Goal: Task Accomplishment & Management: Manage account settings

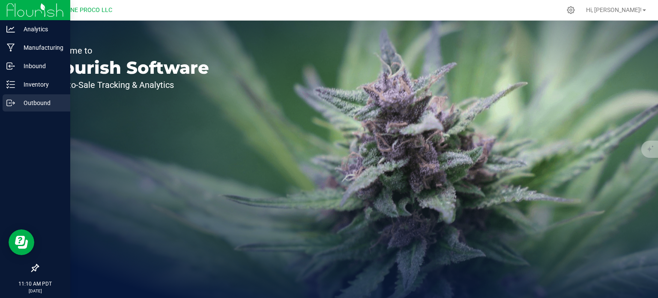
click at [31, 103] on p "Outbound" at bounding box center [40, 103] width 51 height 10
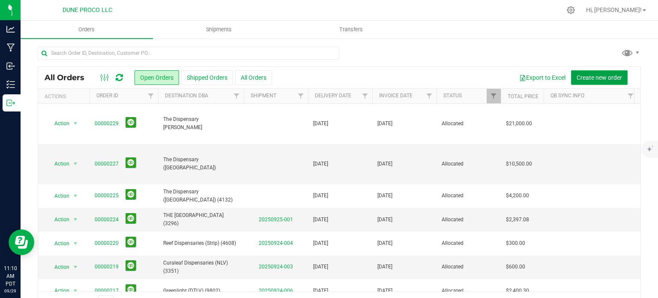
click at [590, 82] on button "Create new order" at bounding box center [599, 77] width 57 height 15
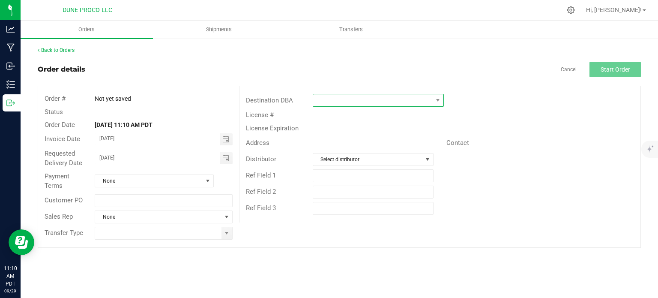
click at [383, 97] on span at bounding box center [373, 100] width 120 height 12
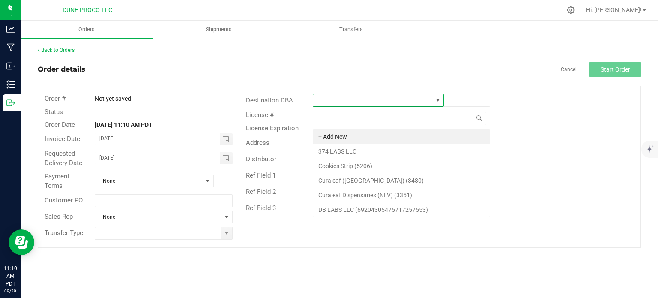
scroll to position [12, 131]
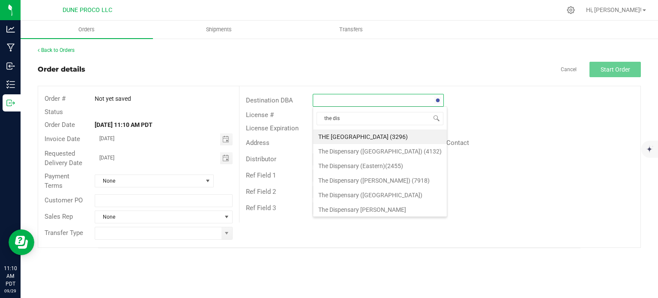
type input "the disp"
click at [386, 156] on li "The Dispensary (Eastern)(2455)" at bounding box center [380, 151] width 134 height 15
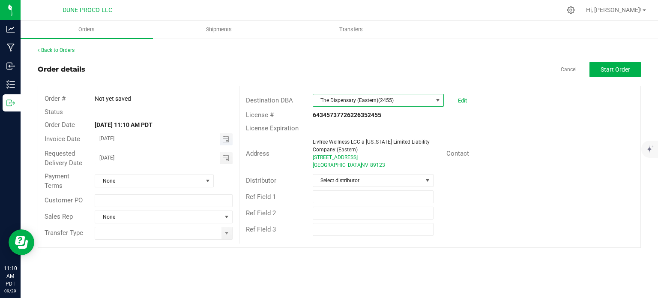
click at [224, 143] on span "Toggle calendar" at bounding box center [226, 139] width 12 height 12
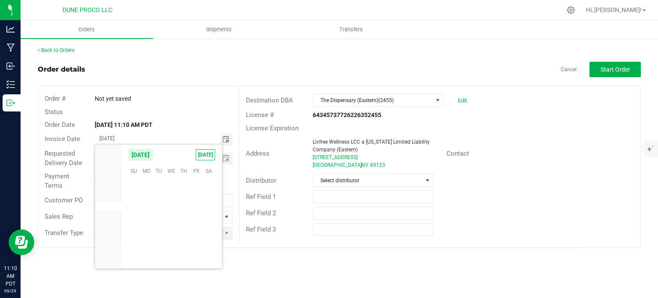
scroll to position [139061, 0]
click at [223, 138] on span "Toggle calendar" at bounding box center [226, 139] width 7 height 7
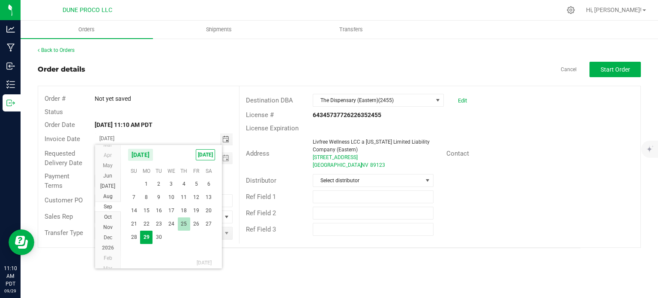
scroll to position [15521, 0]
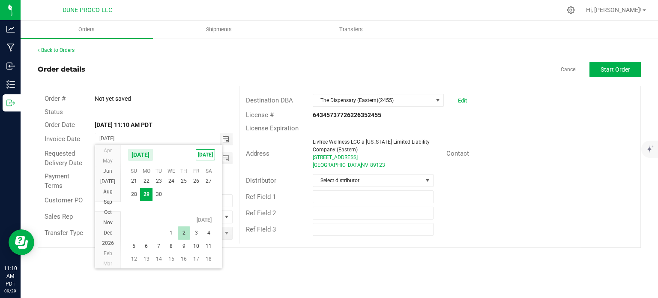
click at [186, 236] on span "2" at bounding box center [184, 232] width 12 height 13
type input "[DATE]"
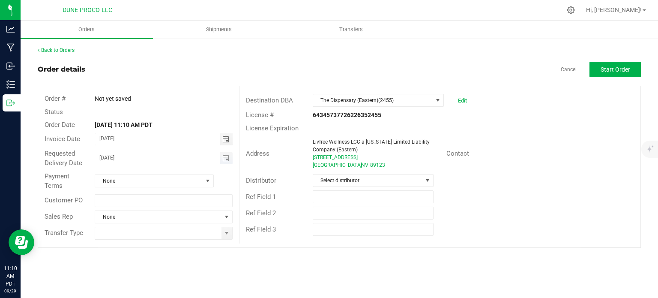
click at [232, 159] on span "Toggle calendar" at bounding box center [226, 158] width 12 height 12
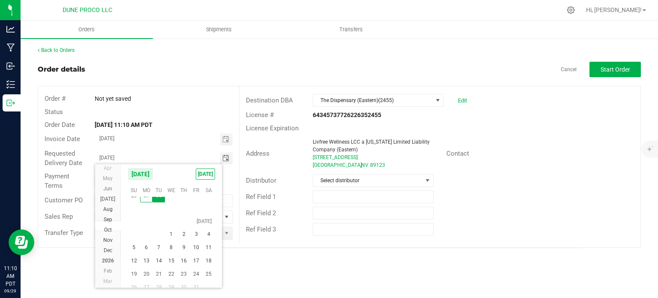
scroll to position [15525, 0]
click at [185, 204] on span "2" at bounding box center [184, 208] width 12 height 13
type input "[DATE]"
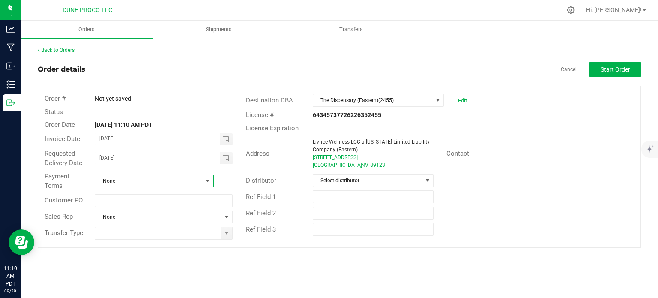
click at [192, 180] on span "None" at bounding box center [149, 181] width 108 height 12
click at [143, 232] on li "Net 30" at bounding box center [154, 233] width 118 height 15
click at [226, 236] on span at bounding box center [227, 233] width 11 height 12
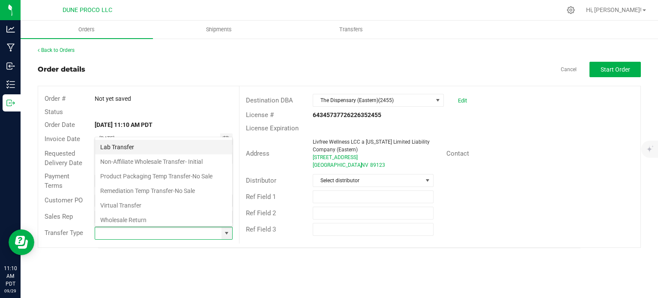
scroll to position [57, 0]
click at [162, 139] on li "Non-Affiliate Wholesale Transfer- Initial" at bounding box center [163, 146] width 137 height 15
type input "Non-Affiliate Wholesale Transfer- Initial"
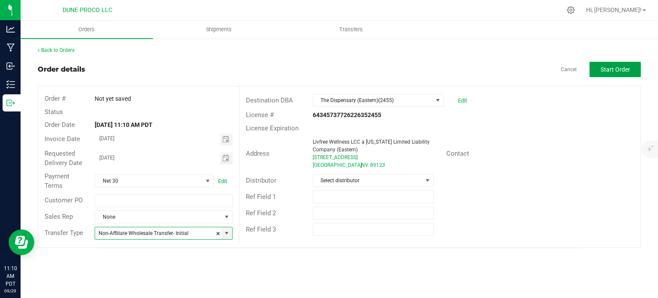
click at [613, 68] on span "Start Order" at bounding box center [616, 69] width 30 height 7
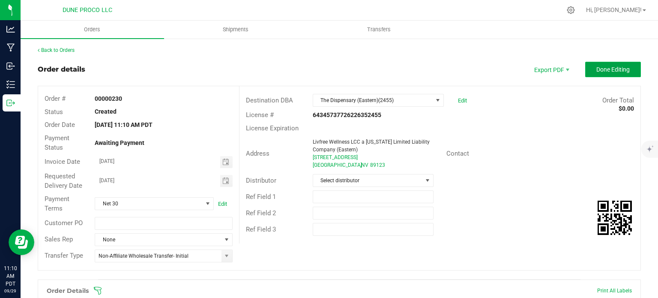
click at [605, 75] on button "Done Editing" at bounding box center [614, 69] width 56 height 15
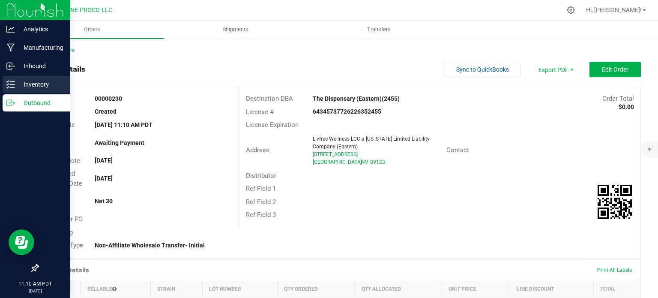
click at [26, 83] on p "Inventory" at bounding box center [40, 84] width 51 height 10
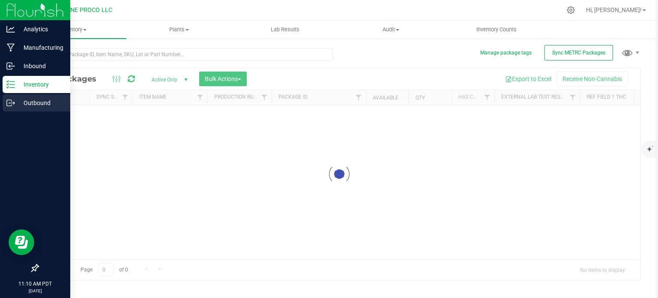
click at [27, 106] on p "Outbound" at bounding box center [40, 103] width 51 height 10
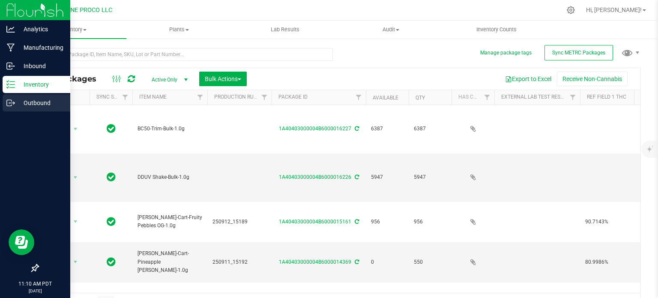
click at [23, 100] on p "Outbound" at bounding box center [40, 103] width 51 height 10
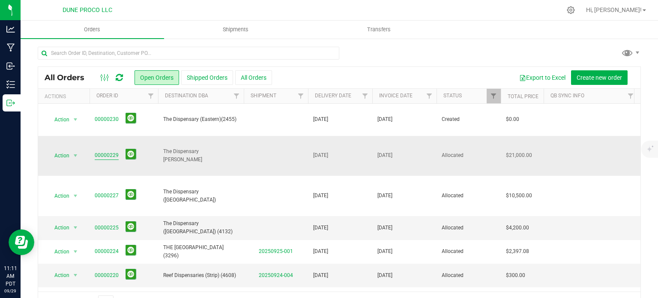
click at [110, 151] on link "00000229" at bounding box center [107, 155] width 24 height 8
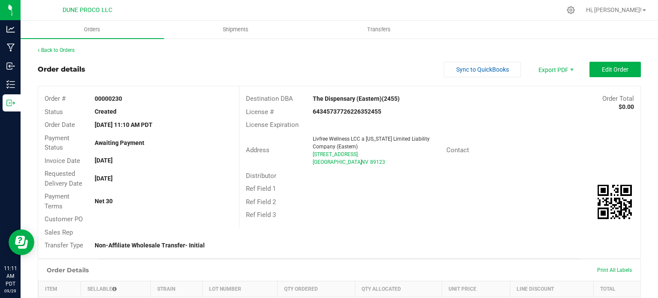
click at [593, 60] on div "Back to Orders Order details Sync to QuickBooks Export PDF Edit Order Order # 0…" at bounding box center [340, 250] width 604 height 409
click at [590, 66] on button "Edit Order" at bounding box center [615, 69] width 51 height 15
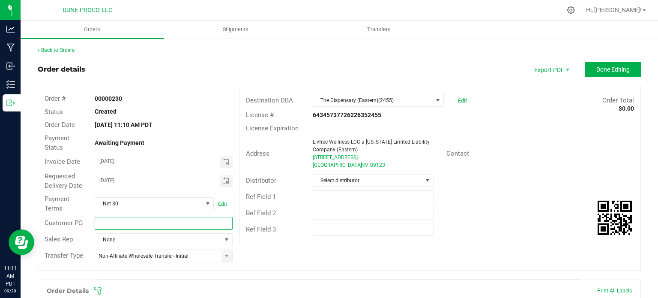
click at [132, 226] on input "text" at bounding box center [164, 223] width 138 height 13
paste input "CNPO-017427"
type input "CNPO-017427"
click at [606, 65] on button "Done Editing" at bounding box center [614, 69] width 56 height 15
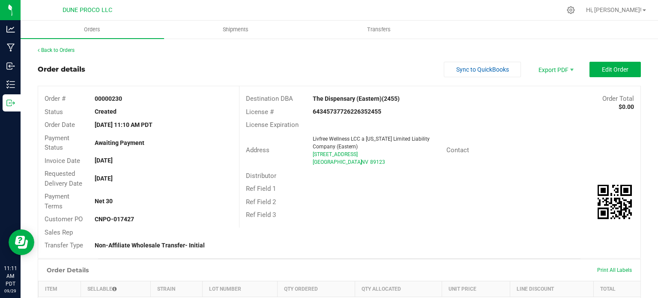
click at [437, 191] on div "Ref Field 1" at bounding box center [440, 188] width 401 height 13
click at [598, 73] on button "Edit Order" at bounding box center [615, 69] width 51 height 15
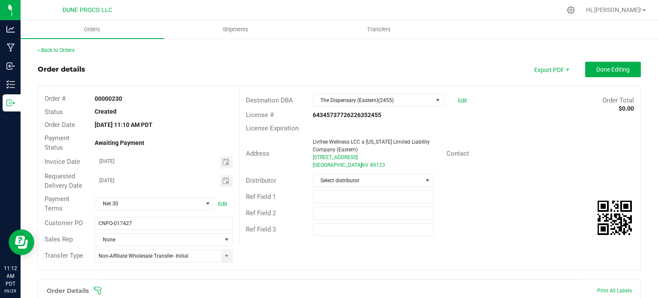
scroll to position [209, 0]
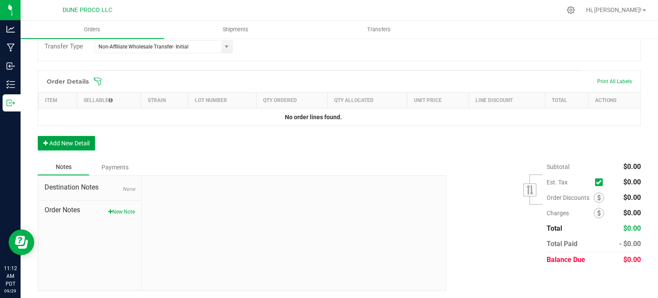
click at [78, 141] on button "Add New Detail" at bounding box center [66, 143] width 57 height 15
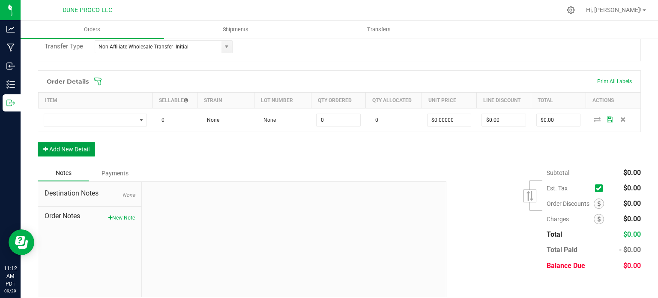
click at [74, 150] on button "Add New Detail" at bounding box center [66, 149] width 57 height 15
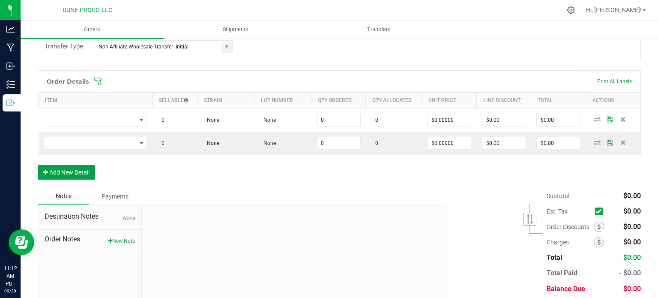
click at [73, 167] on button "Add New Detail" at bounding box center [66, 172] width 57 height 15
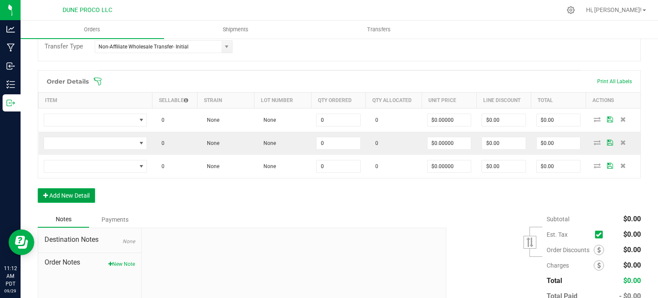
click at [74, 188] on button "Add New Detail" at bounding box center [66, 195] width 57 height 15
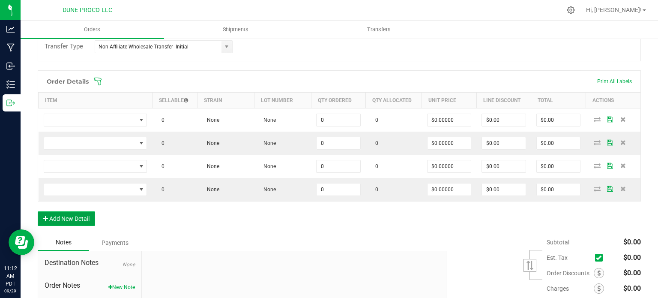
click at [76, 214] on button "Add New Detail" at bounding box center [66, 218] width 57 height 15
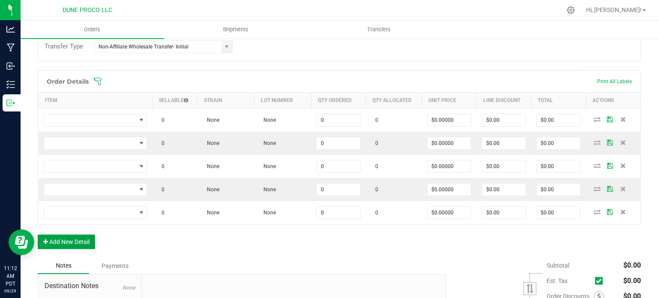
click at [75, 232] on div "Order Details Print All Labels Item Sellable Strain Lot Number Qty Ordered Qty …" at bounding box center [340, 163] width 604 height 187
click at [73, 245] on button "Add New Detail" at bounding box center [66, 242] width 57 height 15
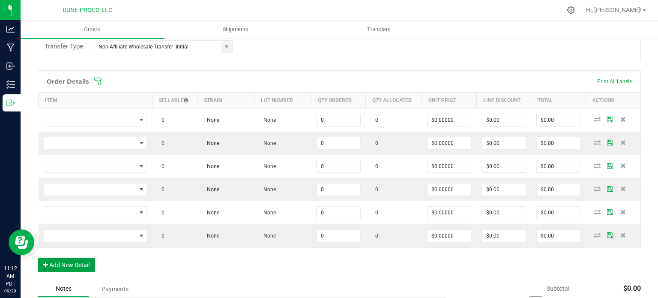
click at [73, 259] on button "Add New Detail" at bounding box center [66, 265] width 57 height 15
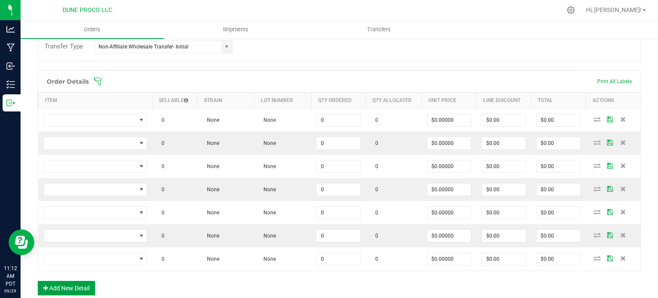
click at [74, 281] on button "Add New Detail" at bounding box center [66, 288] width 57 height 15
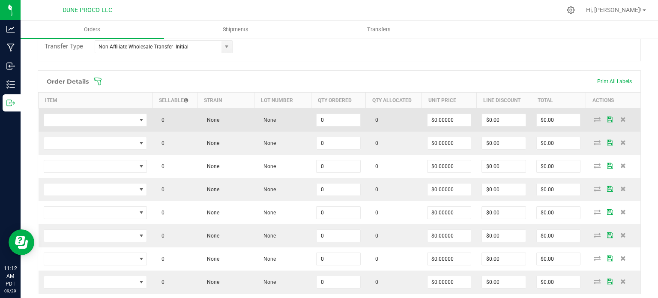
click at [341, 109] on td "0" at bounding box center [338, 120] width 55 height 24
click at [340, 117] on input "0" at bounding box center [339, 120] width 44 height 12
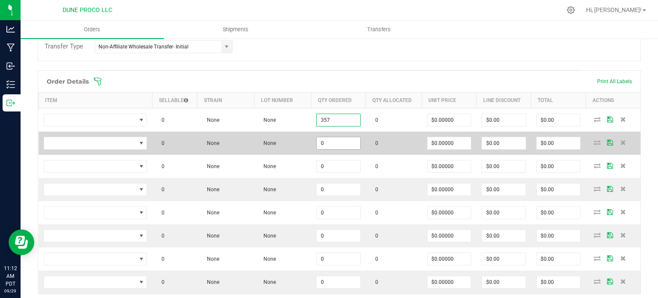
type input "357"
click at [346, 146] on input "0" at bounding box center [339, 143] width 44 height 12
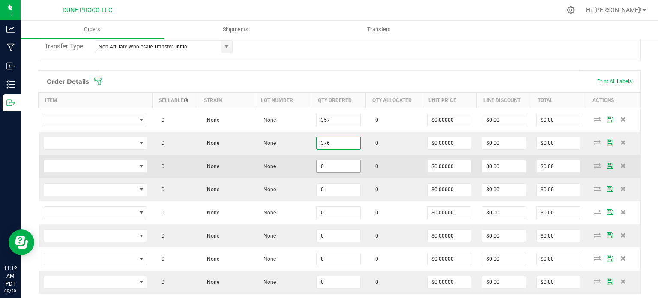
type input "376"
click at [337, 166] on input "0" at bounding box center [339, 166] width 44 height 12
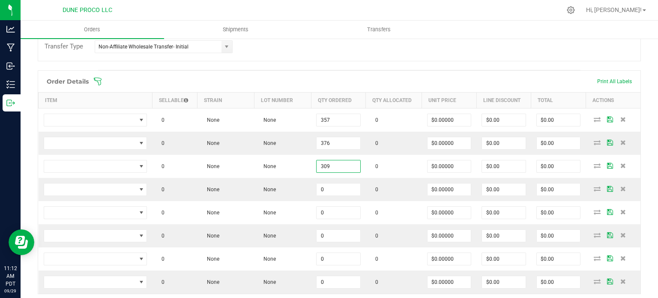
type input "309"
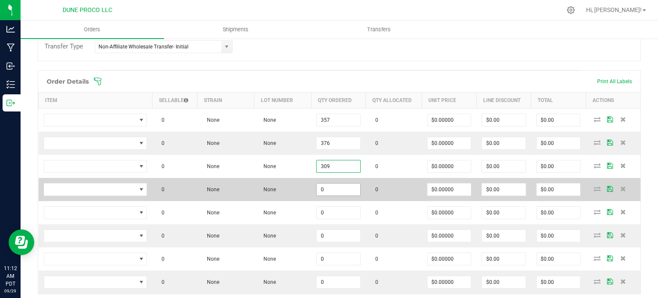
click at [342, 192] on input "0" at bounding box center [339, 189] width 44 height 12
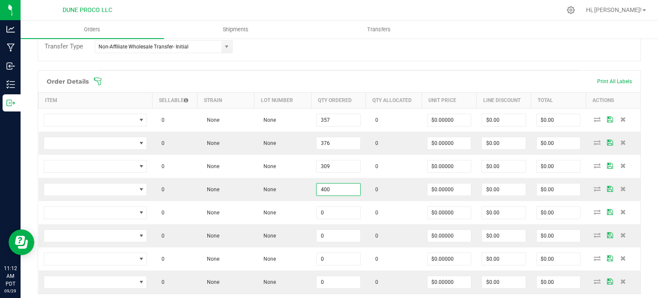
type input "400"
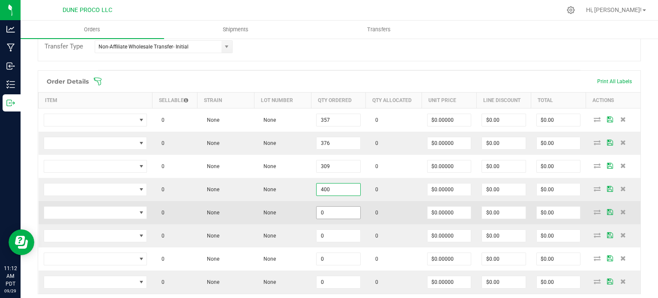
click at [328, 207] on input "0" at bounding box center [339, 213] width 44 height 12
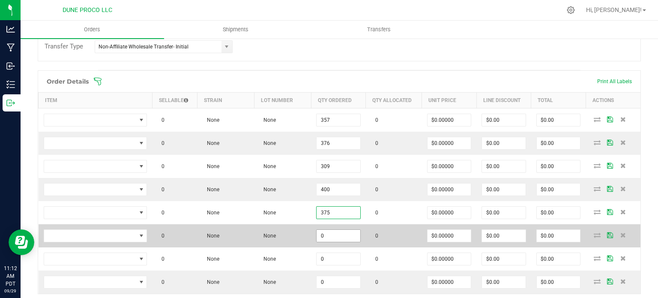
type input "375"
click at [329, 230] on input "0" at bounding box center [339, 236] width 44 height 12
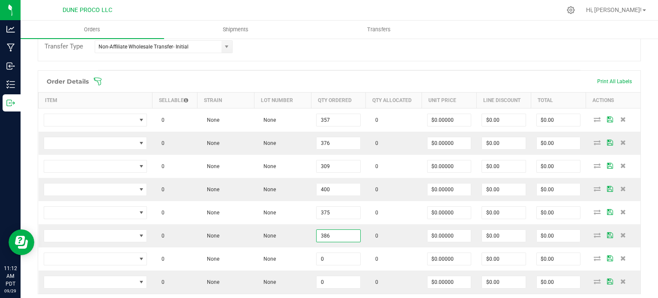
type input "386"
click at [335, 76] on div "Order Details Print All Labels" at bounding box center [339, 81] width 603 height 21
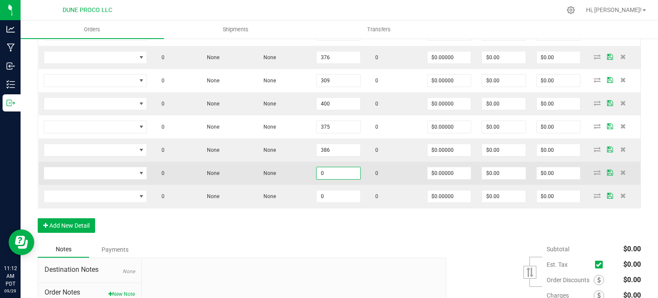
click at [346, 174] on input "0" at bounding box center [339, 173] width 44 height 12
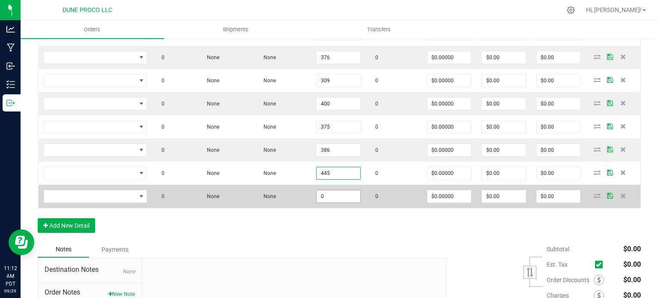
type input "445"
click at [325, 192] on input "0" at bounding box center [339, 196] width 44 height 12
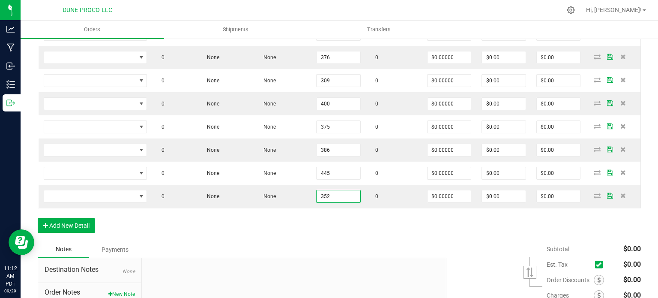
type input "352"
click at [330, 229] on div "Order Details Print All Labels Item Sellable Strain Lot Number Qty Ordered Qty …" at bounding box center [340, 113] width 604 height 257
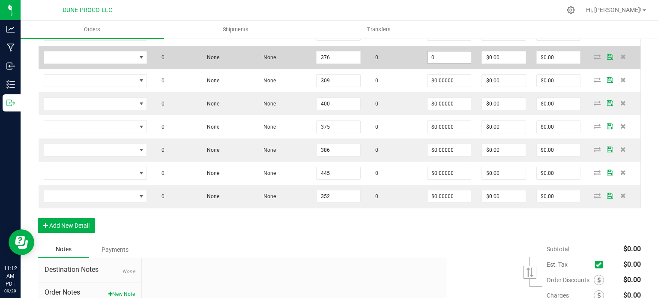
click at [459, 58] on input "0" at bounding box center [450, 57] width 44 height 12
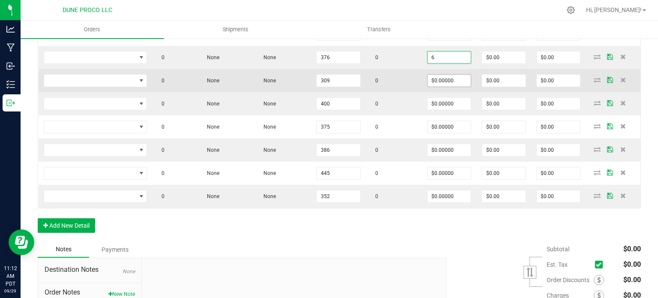
type input "$6.00000"
type input "$2,256.00"
click at [457, 84] on input "0" at bounding box center [450, 81] width 44 height 12
paste input "6"
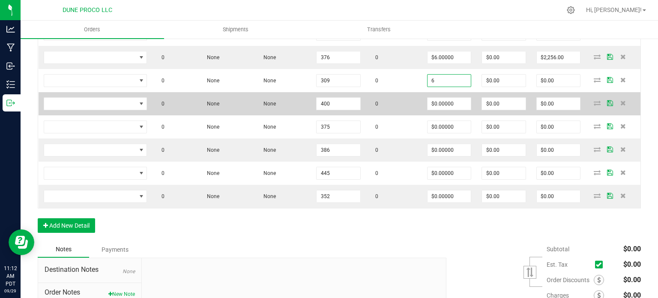
type input "$6.00000"
type input "$1,854.00"
click at [457, 110] on td "$0.00000" at bounding box center [449, 103] width 55 height 23
click at [457, 106] on input "0" at bounding box center [450, 104] width 44 height 12
paste input "6"
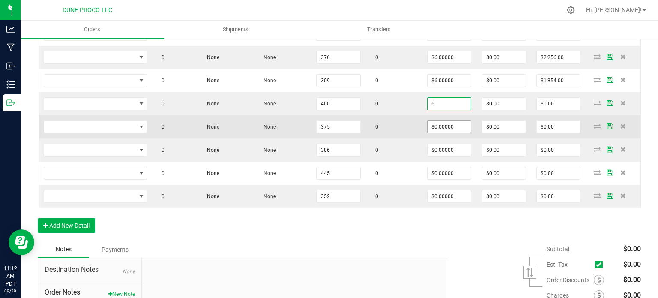
type input "$6.00000"
type input "$2,400.00"
click at [454, 126] on input "0" at bounding box center [450, 127] width 44 height 12
paste input "6"
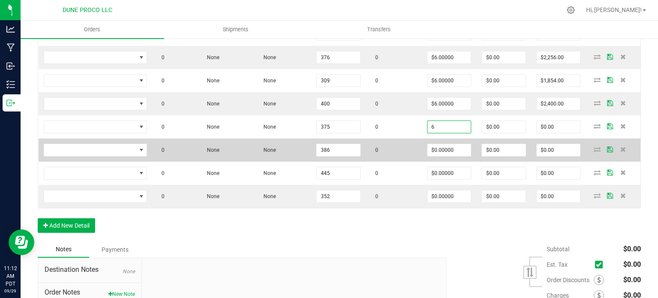
type input "$6.00000"
type input "$2,250.00"
click at [452, 139] on td "$0.00000" at bounding box center [449, 149] width 55 height 23
click at [452, 147] on input "0" at bounding box center [450, 150] width 44 height 12
paste input "6"
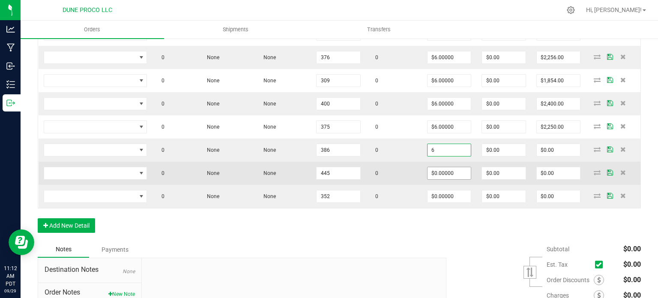
type input "$6.00000"
type input "$2,316.00"
click at [452, 168] on input "0" at bounding box center [450, 173] width 44 height 12
paste input "6"
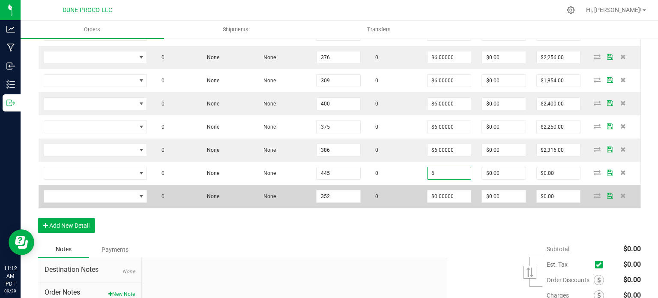
type input "$6.00000"
type input "$2,670.00"
click at [449, 202] on td "$0.00000" at bounding box center [449, 196] width 55 height 23
click at [449, 195] on input "0" at bounding box center [450, 196] width 44 height 12
paste input "6"
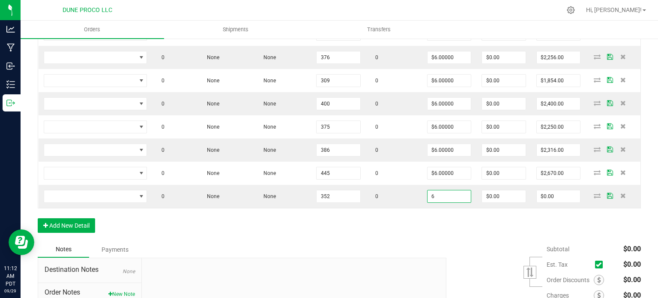
type input "$6.00000"
type input "$2,112.00"
click at [448, 224] on div "Order Details Print All Labels Item Sellable Strain Lot Number Qty Ordered Qty …" at bounding box center [340, 113] width 604 height 257
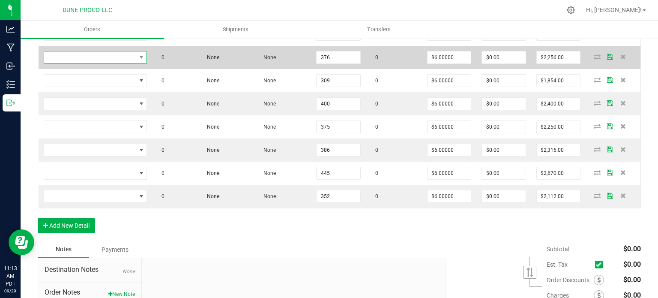
click at [122, 51] on span "NO DATA FOUND" at bounding box center [90, 57] width 92 height 12
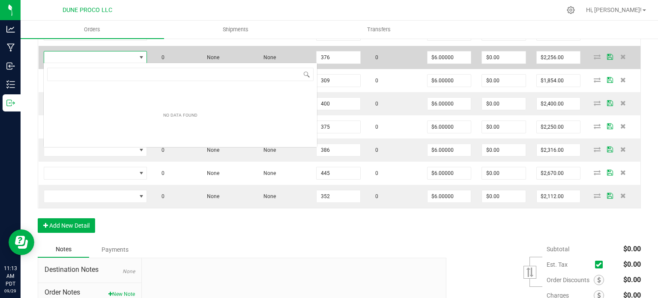
scroll to position [12, 102]
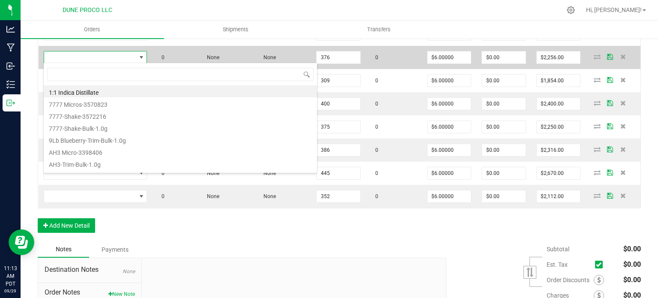
type input "HUST-Disp-Blueberry Muffin-1.0g"
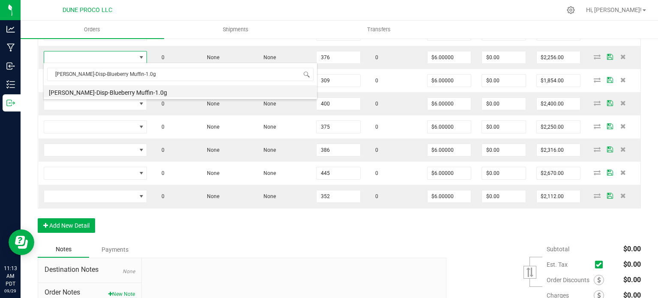
click at [132, 85] on li "HUST-Disp-Blueberry Muffin-1.0g" at bounding box center [181, 91] width 274 height 12
type input "376 ea"
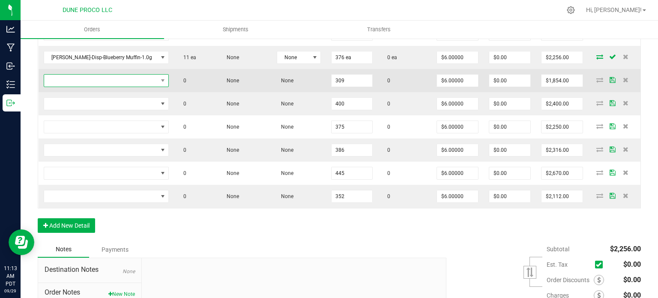
click at [133, 80] on span "NO DATA FOUND" at bounding box center [101, 81] width 114 height 12
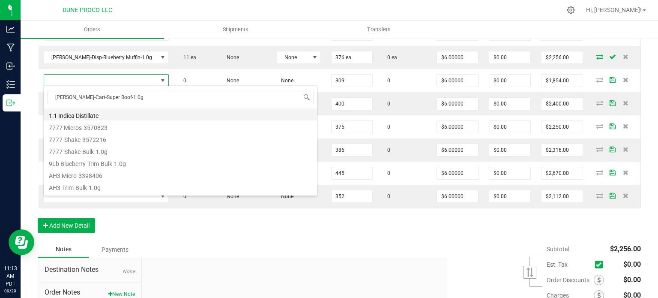
type input "309 ea"
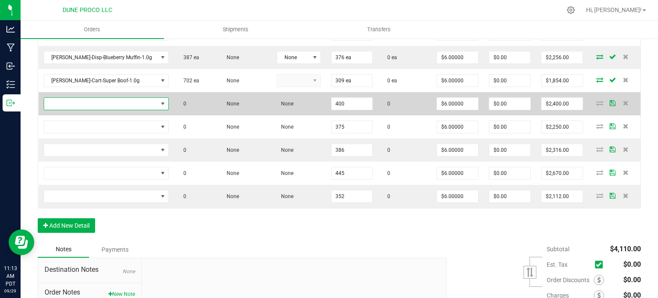
click at [159, 104] on span "NO DATA FOUND" at bounding box center [162, 103] width 7 height 7
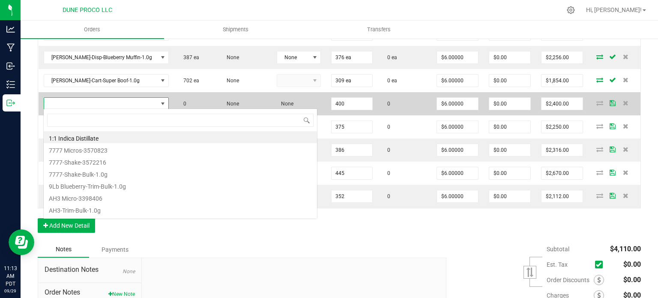
type input "HUST-Cart-Northern Lights-1.0g"
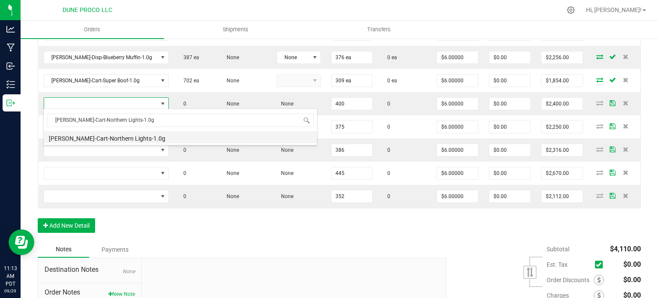
click at [120, 137] on li "HUST-Cart-Northern Lights-1.0g" at bounding box center [181, 137] width 274 height 12
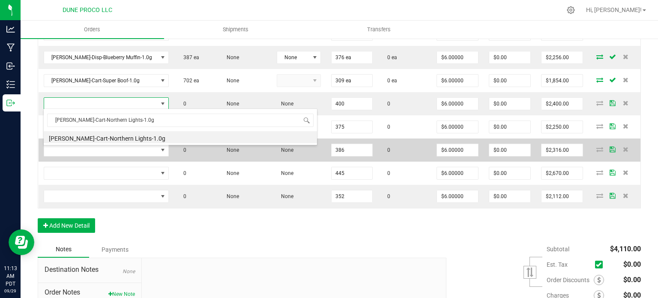
type input "400 ea"
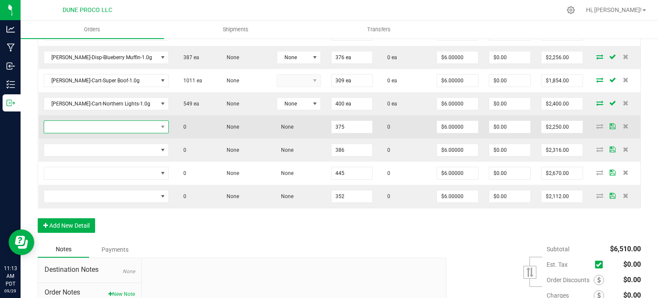
click at [132, 128] on span "NO DATA FOUND" at bounding box center [101, 127] width 114 height 12
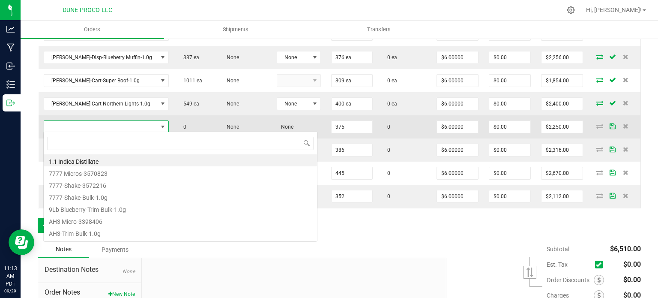
scroll to position [12, 101]
type input "HUST-Disp-Baja Blast-1.0g"
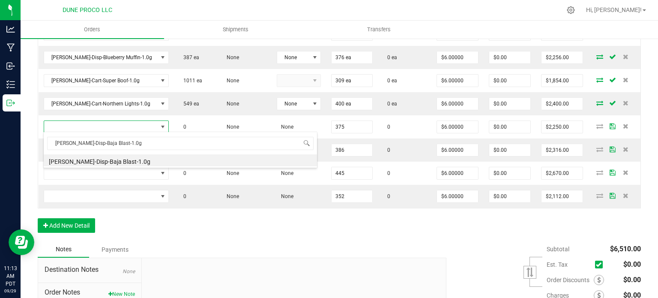
click at [129, 159] on li "HUST-Disp-Baja Blast-1.0g" at bounding box center [181, 160] width 274 height 12
type input "375 ea"
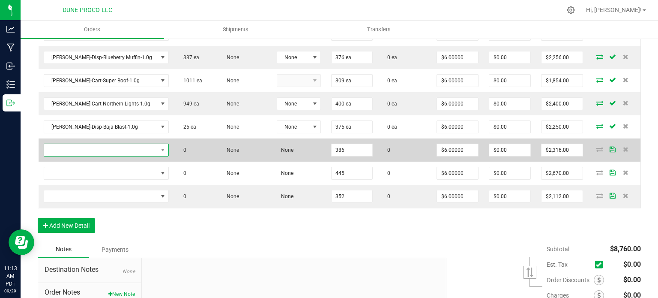
click at [132, 144] on span "NO DATA FOUND" at bounding box center [101, 150] width 114 height 12
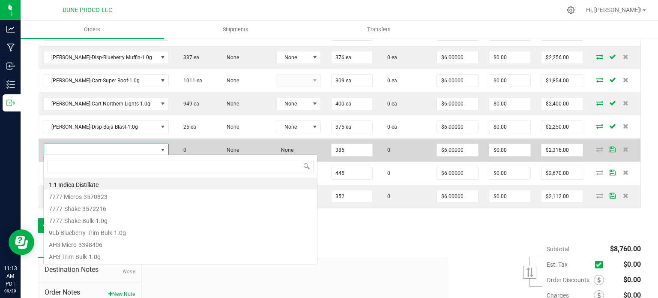
type input "HUST-Cart-Sin City Confidential-1.0g"
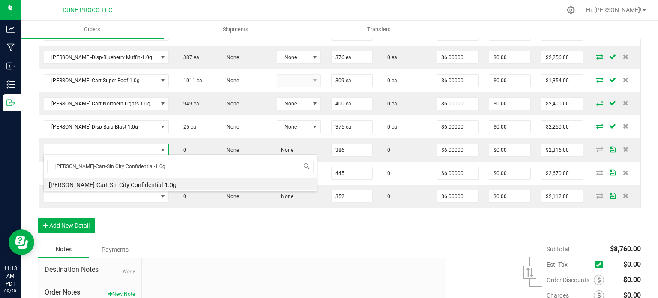
click at [129, 184] on li "HUST-Cart-Sin City Confidential-1.0g" at bounding box center [181, 183] width 274 height 12
type input "386 ea"
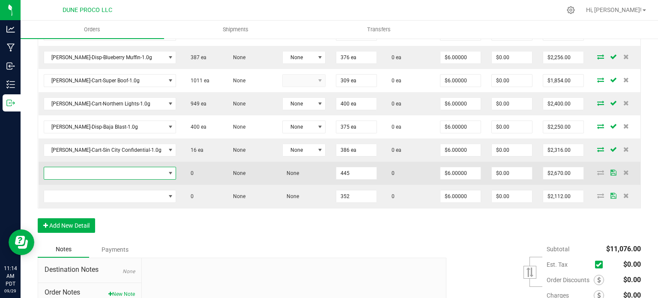
click at [134, 174] on span "NO DATA FOUND" at bounding box center [104, 173] width 121 height 12
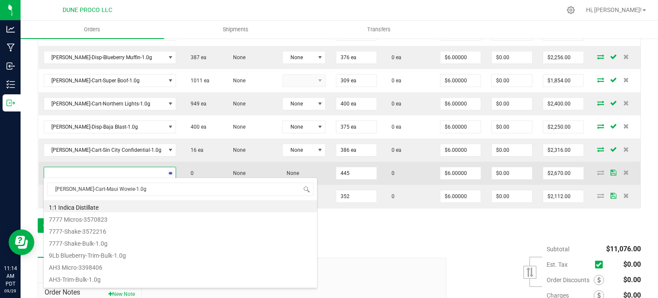
scroll to position [12, 108]
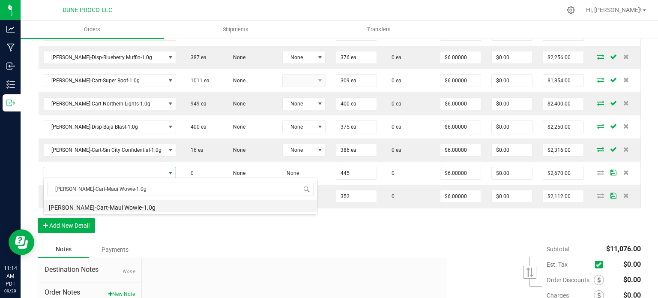
click at [131, 208] on li "HUST-Cart-Maui Wowie-1.0g" at bounding box center [181, 206] width 274 height 12
type input "445 ea"
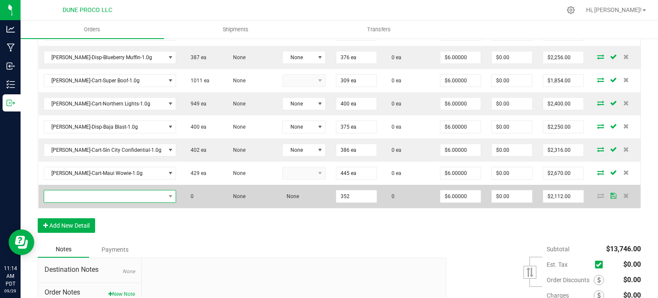
click at [124, 195] on span "NO DATA FOUND" at bounding box center [104, 196] width 121 height 12
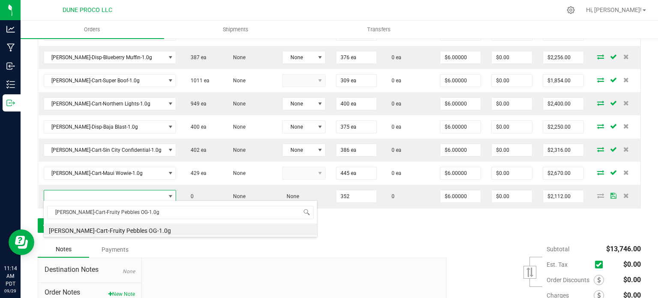
click at [110, 229] on li "HUST-Cart-Fruity Pebbles OG-1.0g" at bounding box center [181, 229] width 274 height 12
type input "352 ea"
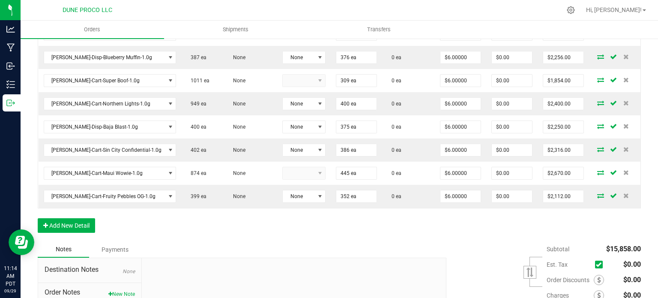
click at [175, 221] on div "Order Details Print All Labels Item Sellable Strain Lot Number Qty Ordered Qty …" at bounding box center [340, 113] width 604 height 257
click at [210, 248] on div "Notes Payments" at bounding box center [239, 249] width 403 height 16
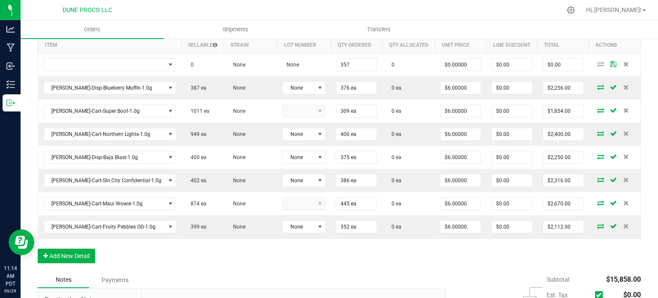
scroll to position [252, 0]
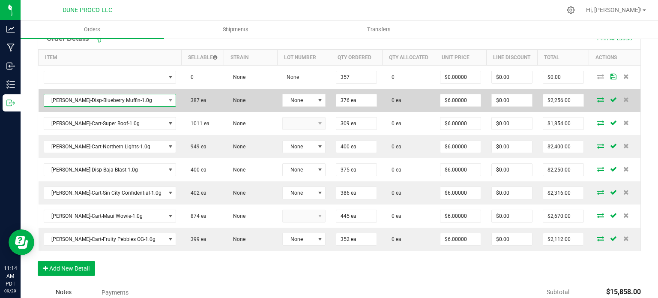
click at [118, 100] on span "HUST-Disp-Blueberry Muffin-1.0g" at bounding box center [104, 100] width 121 height 12
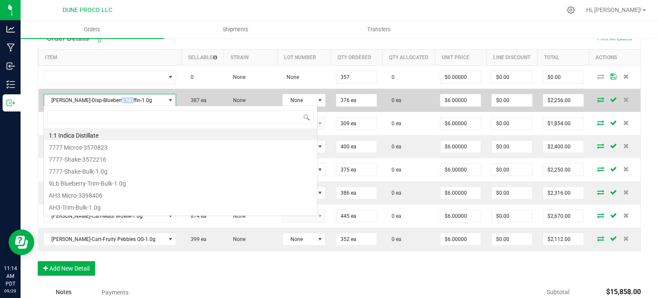
click at [118, 100] on span "HUST-Disp-Blueberry Muffin-1.0g" at bounding box center [104, 100] width 121 height 12
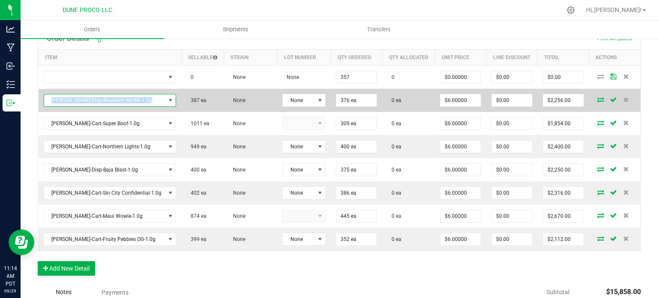
click at [118, 100] on span "HUST-Disp-Blueberry Muffin-1.0g" at bounding box center [104, 100] width 121 height 12
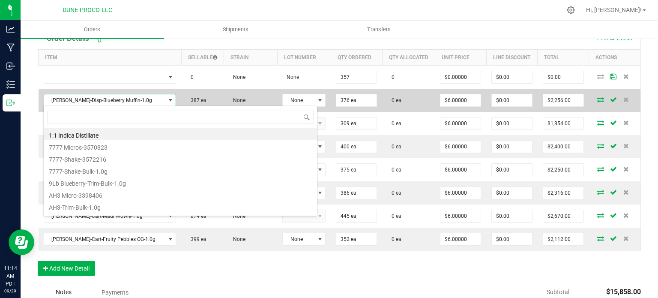
scroll to position [12, 109]
click at [118, 100] on span "HUST-Disp-Blueberry Muffin-1.0g" at bounding box center [104, 100] width 121 height 12
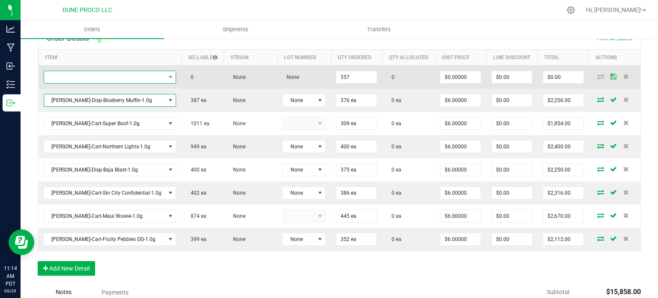
click at [105, 76] on span "NO DATA FOUND" at bounding box center [104, 77] width 121 height 12
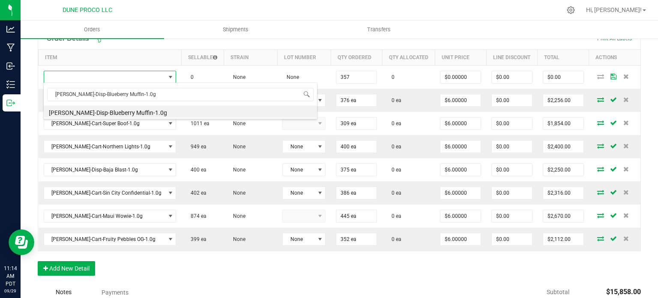
click at [105, 113] on li "HUST-Disp-Blueberry Muffin-1.0g" at bounding box center [181, 111] width 274 height 12
type input "357 ea"
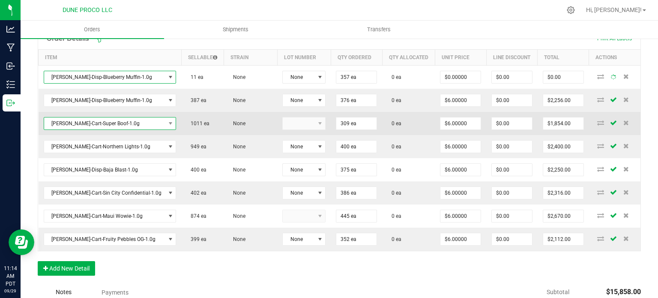
click at [95, 123] on span "HUST-Cart-Super Boof-1.0g" at bounding box center [104, 123] width 121 height 12
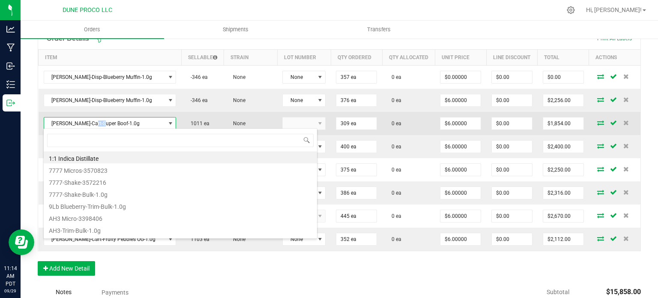
click at [95, 123] on span "HUST-Cart-Super Boof-1.0g" at bounding box center [104, 123] width 121 height 12
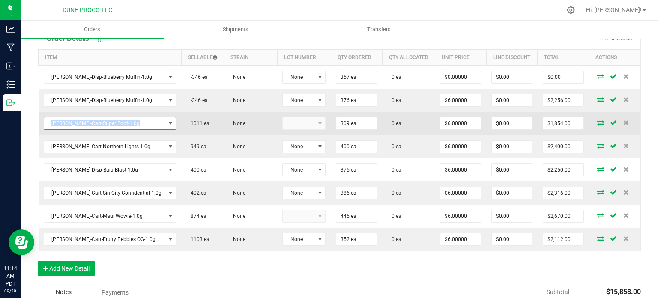
click at [95, 123] on span "HUST-Cart-Super Boof-1.0g" at bounding box center [104, 123] width 121 height 12
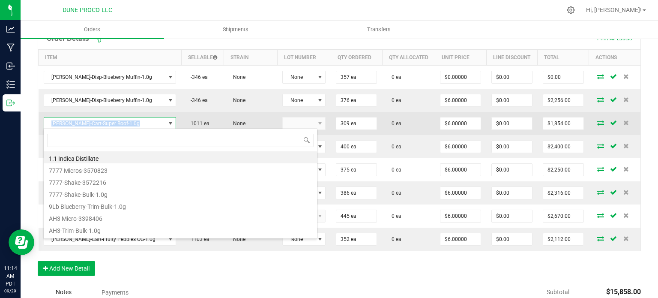
click at [95, 123] on span "HUST-Cart-Super Boof-1.0g" at bounding box center [104, 123] width 121 height 12
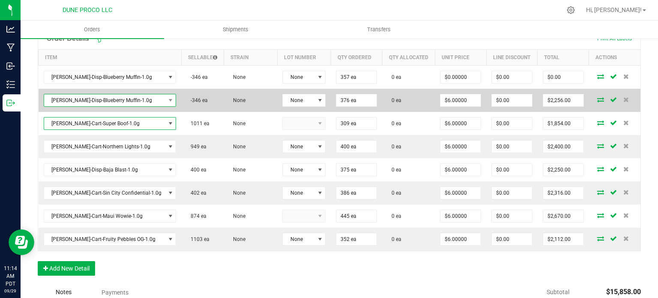
click at [93, 97] on span "HUST-Disp-Blueberry Muffin-1.0g" at bounding box center [104, 100] width 121 height 12
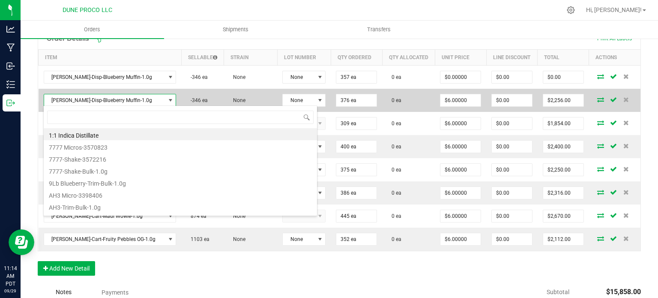
type input "HUST-Cart-Super Boof-1.0g"
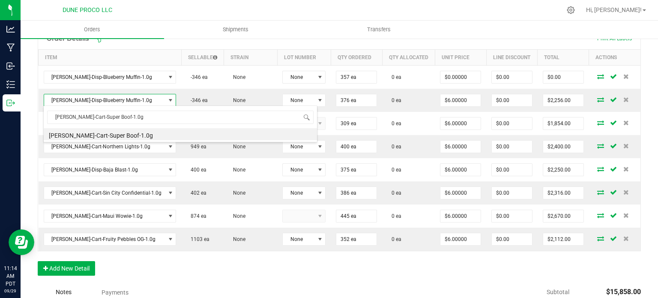
click at [94, 135] on li "HUST-Cart-Super Boof-1.0g" at bounding box center [181, 134] width 274 height 12
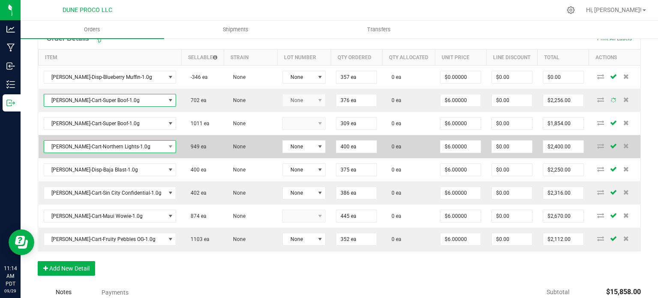
click at [87, 146] on span "HUST-Cart-Northern Lights-1.0g" at bounding box center [104, 147] width 121 height 12
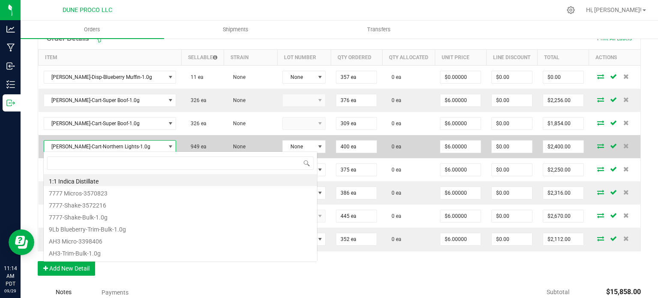
scroll to position [12, 108]
click at [87, 146] on span "HUST-Cart-Northern Lights-1.0g" at bounding box center [104, 147] width 121 height 12
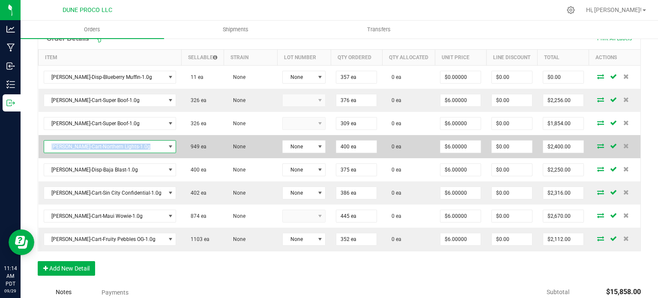
click at [87, 146] on span "HUST-Cart-Northern Lights-1.0g" at bounding box center [104, 147] width 121 height 12
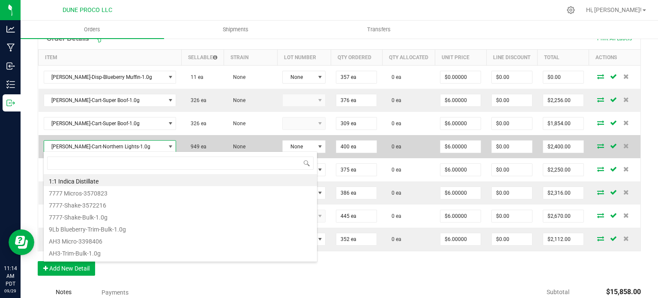
scroll to position [12, 109]
click at [87, 146] on span "HUST-Cart-Northern Lights-1.0g" at bounding box center [104, 147] width 121 height 12
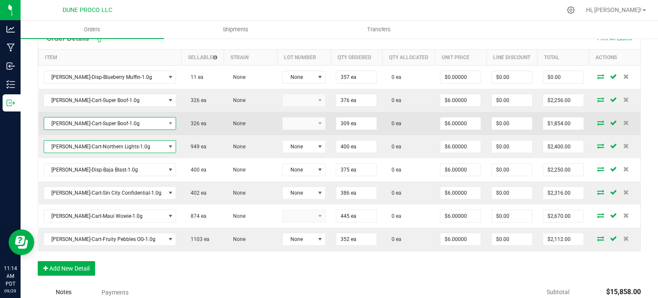
click at [89, 125] on span "HUST-Cart-Super Boof-1.0g" at bounding box center [104, 123] width 121 height 12
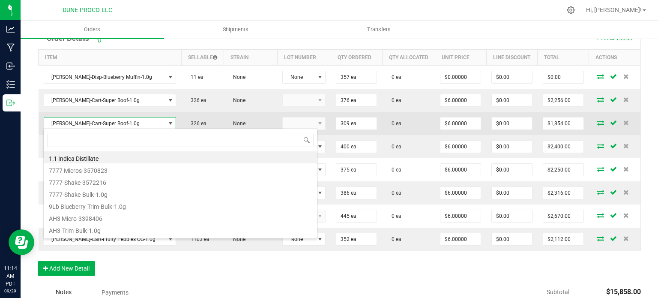
type input "HUST-Cart-Northern Lights-1.0g"
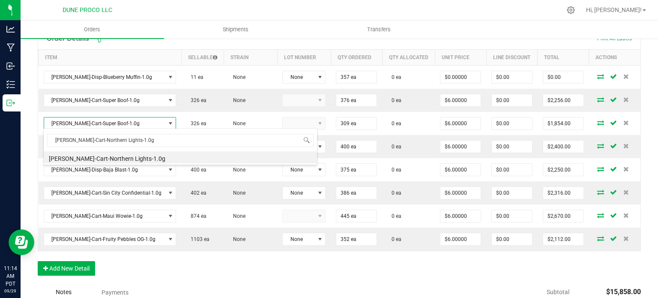
click at [93, 157] on li "HUST-Cart-Northern Lights-1.0g" at bounding box center [181, 157] width 274 height 12
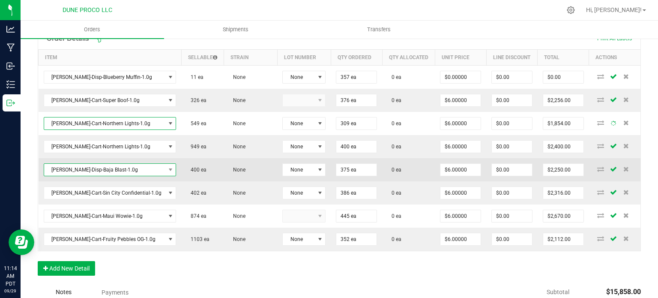
click at [78, 167] on span "HUST-Disp-Baja Blast-1.0g" at bounding box center [104, 170] width 121 height 12
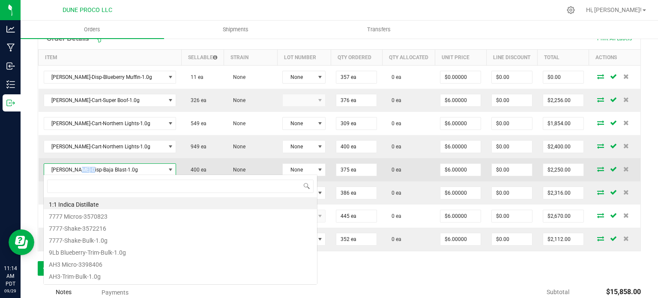
click at [78, 167] on span "HUST-Disp-Baja Blast-1.0g" at bounding box center [104, 170] width 121 height 12
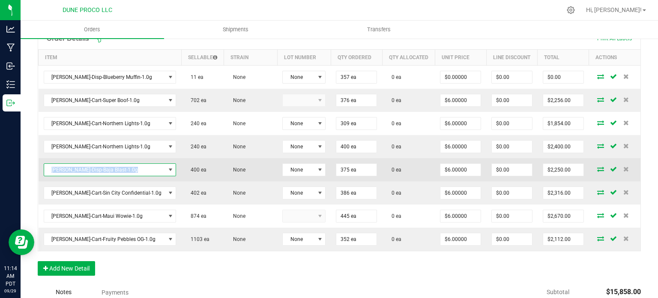
copy span "HUST-Disp-Baja Blast-1.0g"
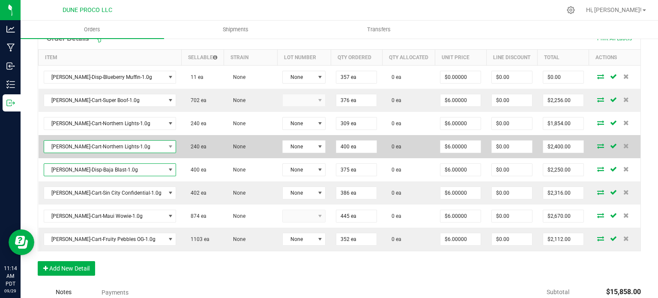
click at [79, 142] on span "HUST-Cart-Northern Lights-1.0g" at bounding box center [104, 147] width 121 height 12
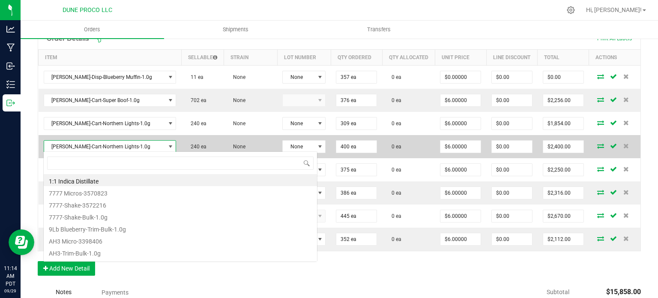
type input "HUST-Disp-Baja Blast-1.0g"
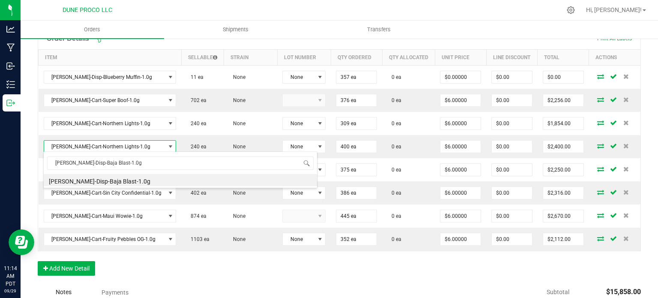
click at [91, 179] on li "HUST-Disp-Baja Blast-1.0g" at bounding box center [181, 180] width 274 height 12
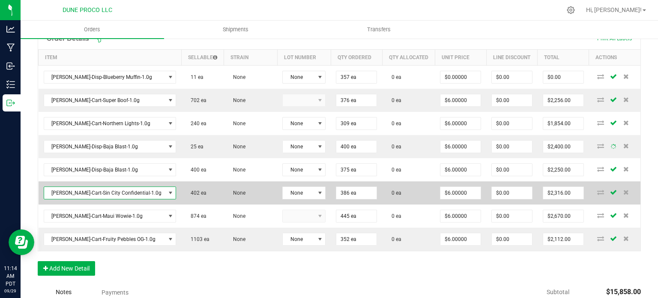
click at [81, 188] on span "HUST-Cart-Sin City Confidential-1.0g" at bounding box center [104, 193] width 121 height 12
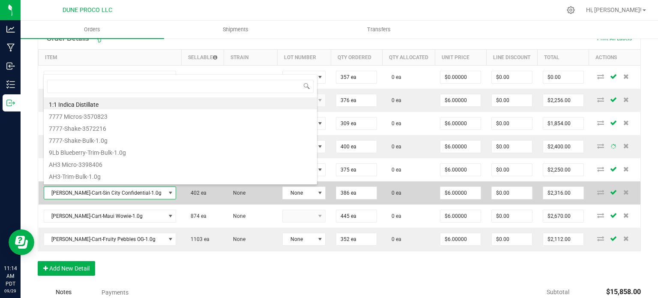
scroll to position [0, 0]
click at [81, 188] on span "HUST-Cart-Sin City Confidential-1.0g" at bounding box center [104, 193] width 121 height 12
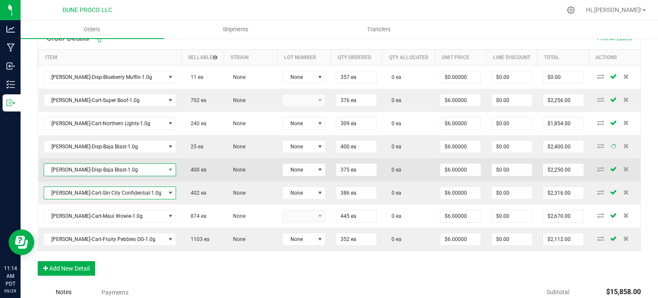
click at [81, 169] on span "HUST-Disp-Baja Blast-1.0g" at bounding box center [104, 170] width 121 height 12
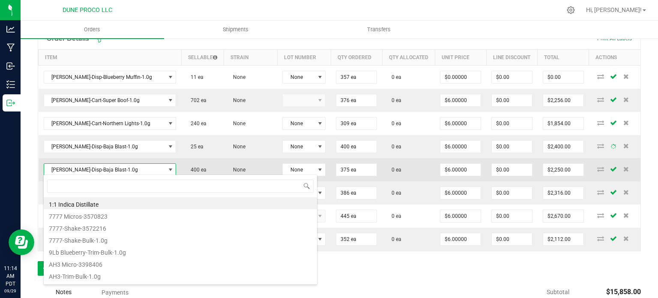
type input "HUST-Cart-Sin City Confidential-1.0g"
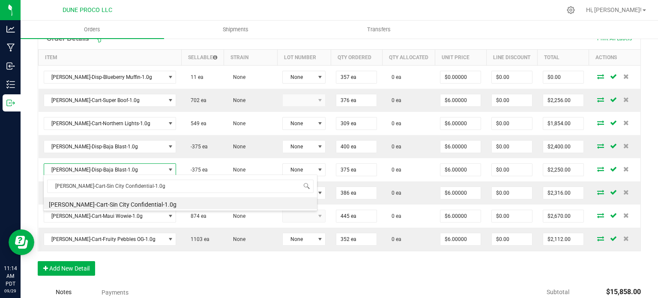
click at [90, 203] on li "HUST-Cart-Sin City Confidential-1.0g" at bounding box center [181, 203] width 274 height 12
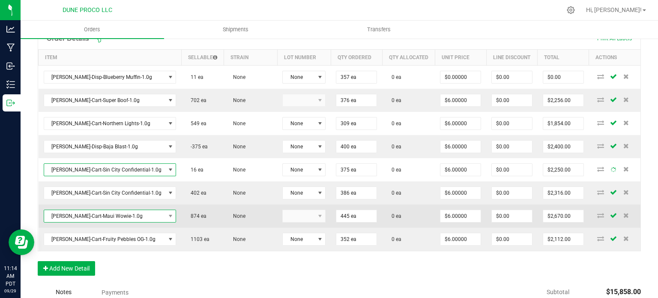
click at [82, 212] on span "HUST-Cart-Maui Wowie-1.0g" at bounding box center [104, 216] width 121 height 12
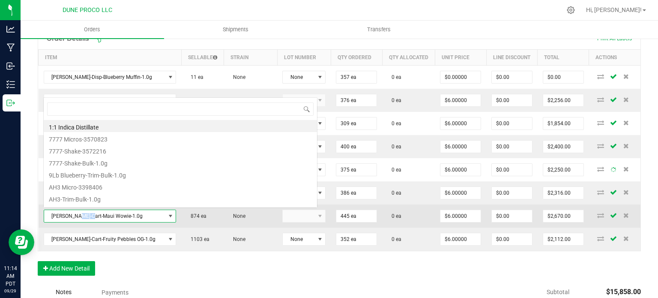
click at [82, 212] on span "HUST-Cart-Maui Wowie-1.0g" at bounding box center [104, 216] width 121 height 12
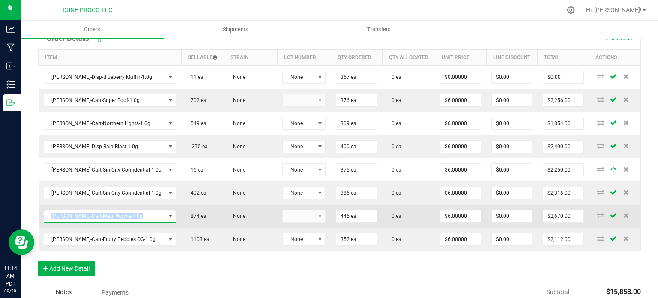
copy span "HUST-Cart-Maui Wowie-1.0g"
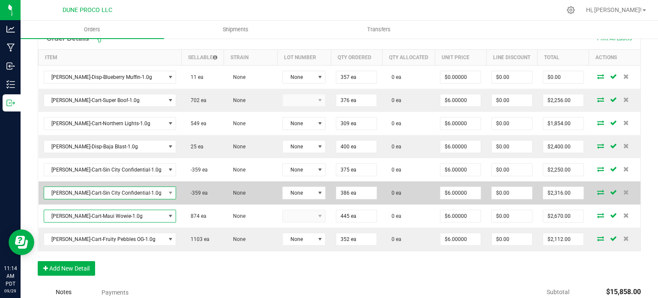
click at [81, 192] on span "HUST-Cart-Sin City Confidential-1.0g" at bounding box center [104, 193] width 121 height 12
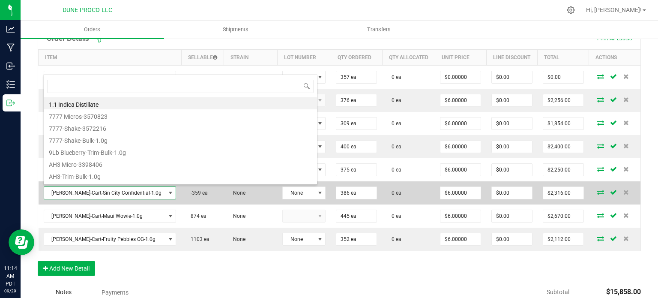
type input "HUST-Cart-Maui Wowie-1.0g"
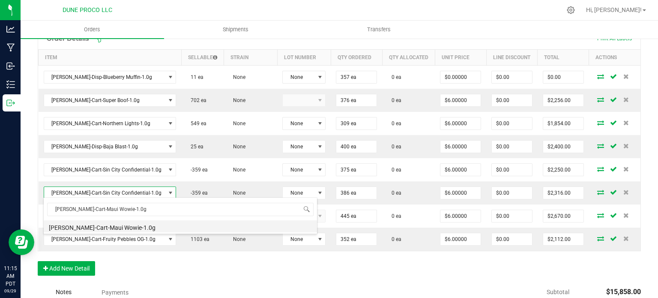
click at [93, 226] on li "HUST-Cart-Maui Wowie-1.0g" at bounding box center [181, 226] width 274 height 12
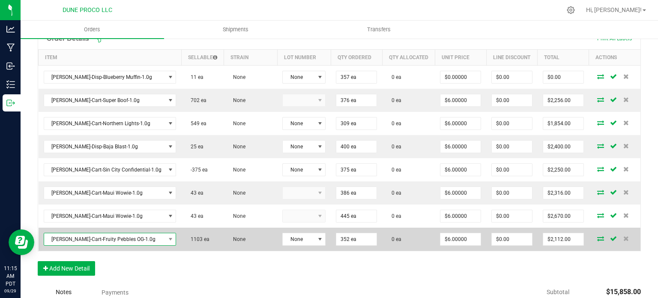
click at [90, 240] on span "HUST-Cart-Fruity Pebbles OG-1.0g" at bounding box center [104, 239] width 121 height 12
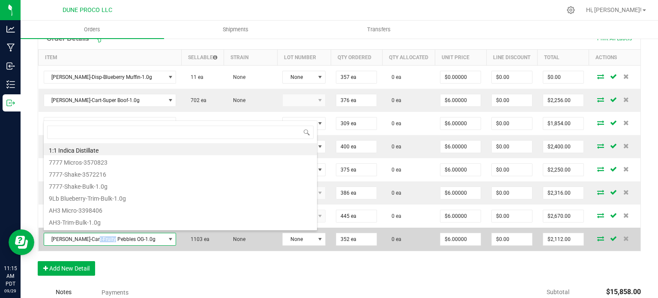
click at [90, 240] on span "HUST-Cart-Fruity Pebbles OG-1.0g" at bounding box center [104, 239] width 121 height 12
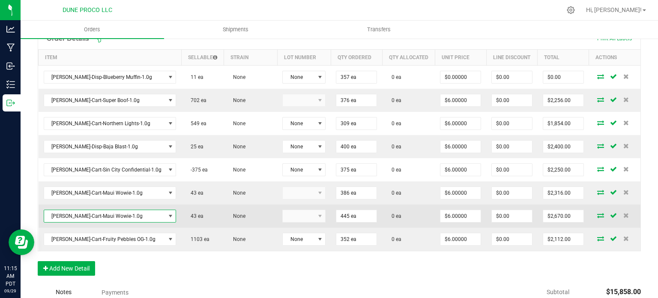
click at [89, 211] on span "HUST-Cart-Maui Wowie-1.0g" at bounding box center [104, 216] width 121 height 12
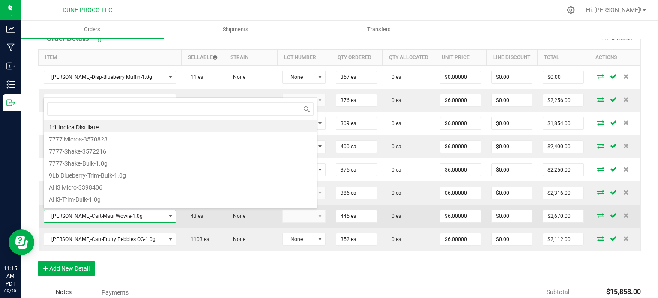
type input "HUST-Cart-Fruity Pebbles OG-1.0g"
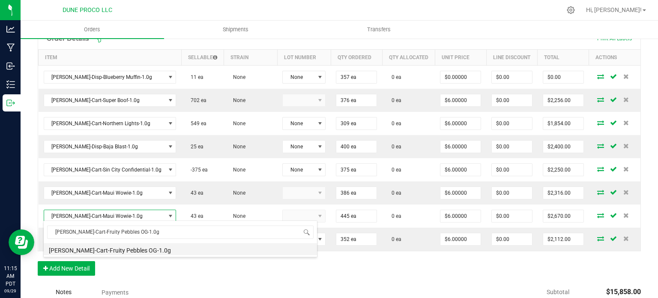
click at [106, 250] on li "HUST-Cart-Fruity Pebbles OG-1.0g" at bounding box center [181, 249] width 274 height 12
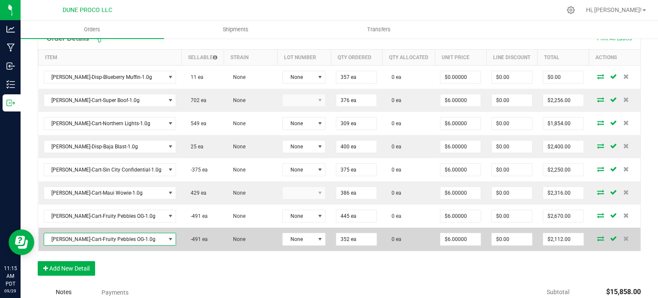
click at [135, 238] on span "HUST-Cart-Fruity Pebbles OG-1.0g" at bounding box center [104, 239] width 121 height 12
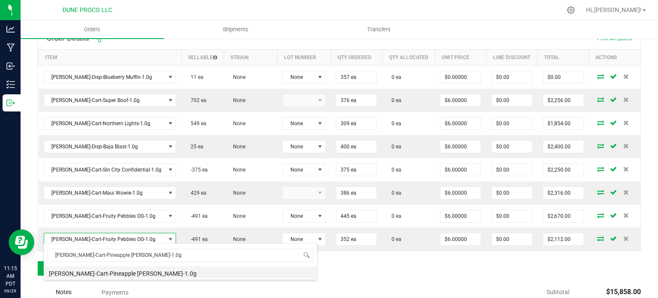
click at [126, 272] on li "HUST-Cart-Pineapple Runtz-1.0g" at bounding box center [181, 272] width 274 height 12
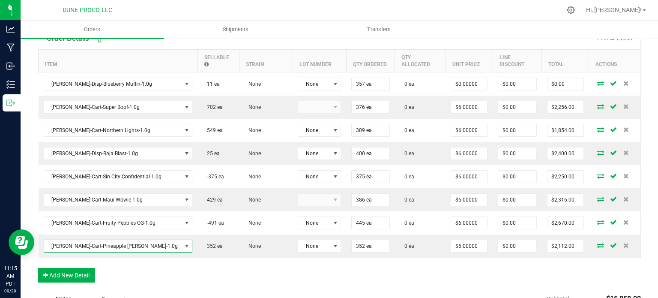
click at [169, 269] on div "Order Details Print All Labels Item Sellable Strain Lot Number Qty Ordered Qty …" at bounding box center [340, 159] width 604 height 264
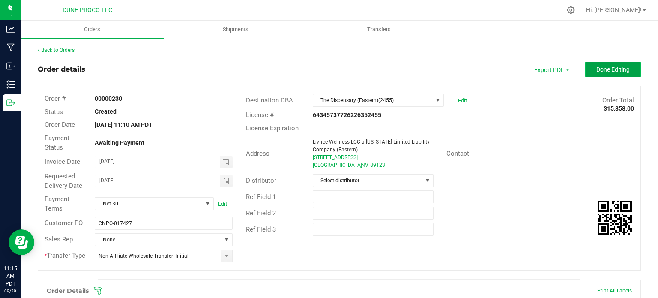
click at [597, 66] on span "Done Editing" at bounding box center [613, 69] width 33 height 7
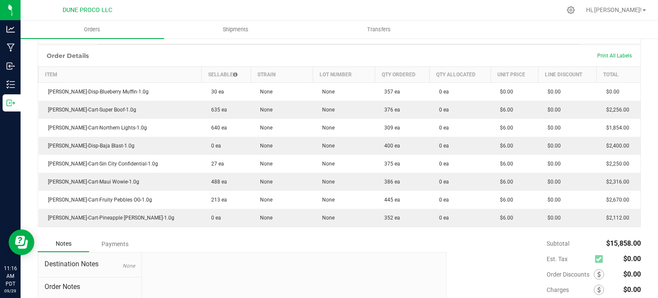
click at [26, 201] on div "Back to Orders Order details Sync to QuickBooks Export PDF Edit Order Order # 0…" at bounding box center [340, 99] width 638 height 553
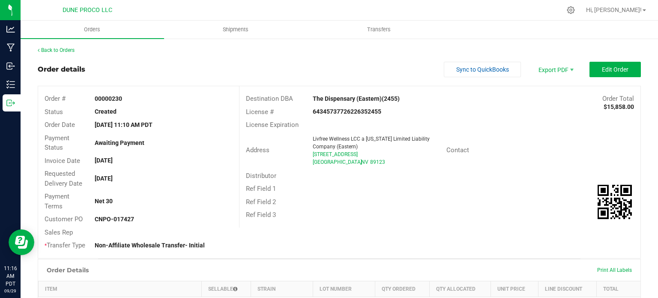
click at [108, 71] on div "Order details Sync to QuickBooks Export PDF Edit Order" at bounding box center [340, 69] width 604 height 15
click at [619, 62] on button "Edit Order" at bounding box center [615, 69] width 51 height 15
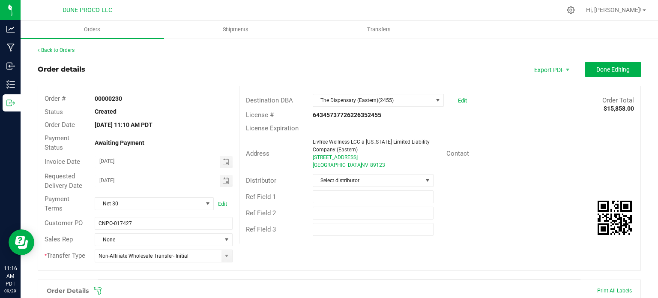
scroll to position [171, 0]
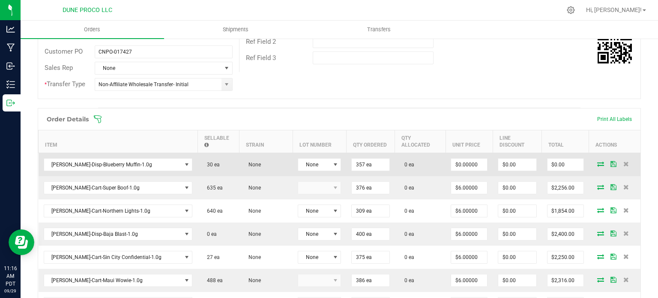
click at [598, 161] on icon at bounding box center [601, 163] width 7 height 5
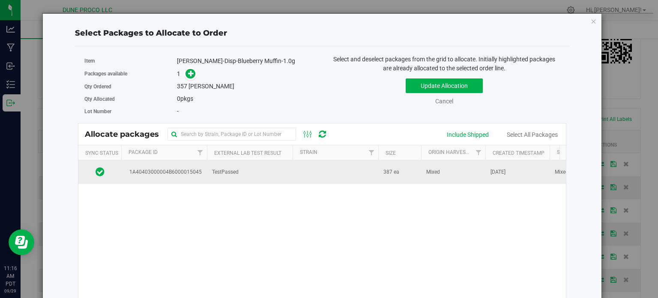
click at [168, 175] on td "1A40403000004B6000015045" at bounding box center [164, 171] width 86 height 23
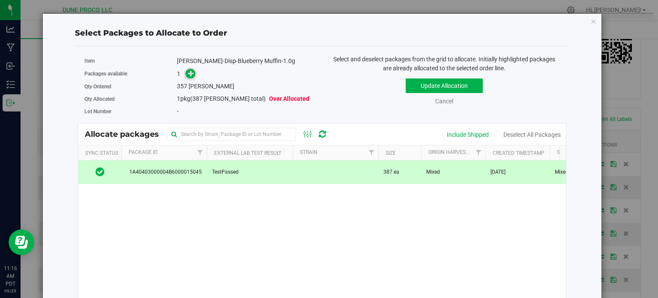
click at [190, 71] on icon at bounding box center [191, 73] width 6 height 6
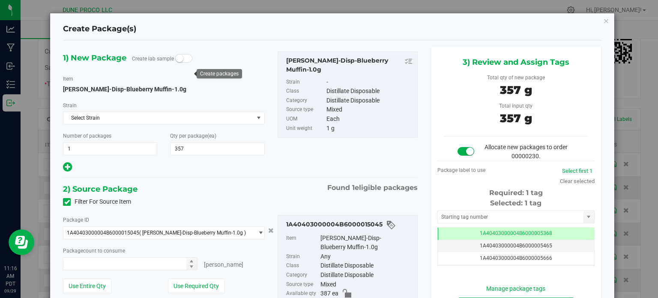
type input "357 ea"
click at [444, 228] on td "1A40403000004B6000005368" at bounding box center [516, 234] width 156 height 12
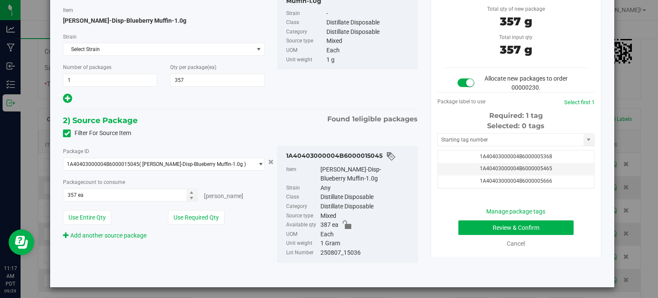
scroll to position [70, 0]
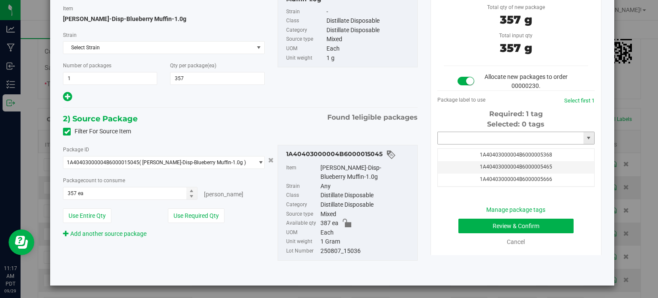
click at [460, 139] on input "text" at bounding box center [511, 138] width 146 height 12
paste input "1437"
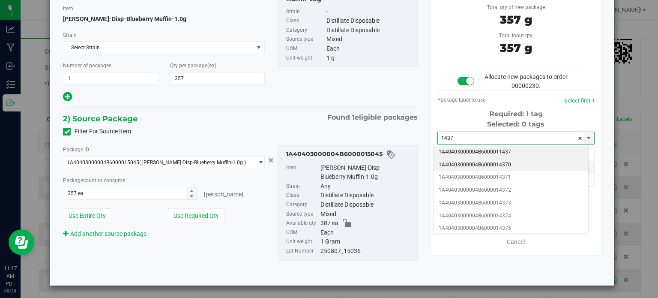
click at [480, 162] on li "1A40403000004B6000014370" at bounding box center [511, 165] width 155 height 13
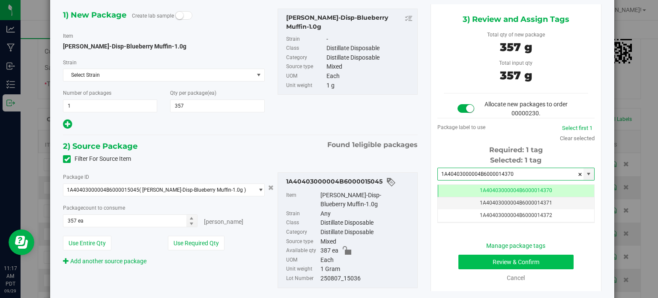
type input "1A40403000004B6000014370"
click at [466, 259] on button "Review & Confirm" at bounding box center [516, 262] width 115 height 15
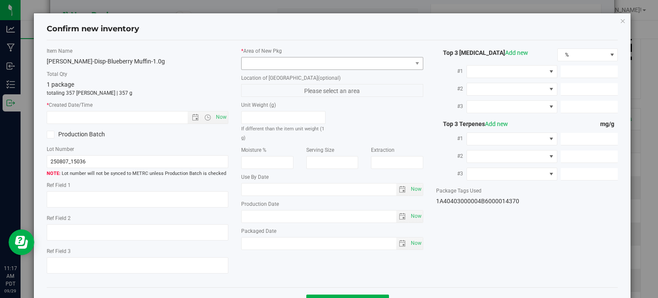
type textarea "92.1427%"
type textarea "<LOQ"
type input "921.4270"
type input "31.3240"
type input "5.2911"
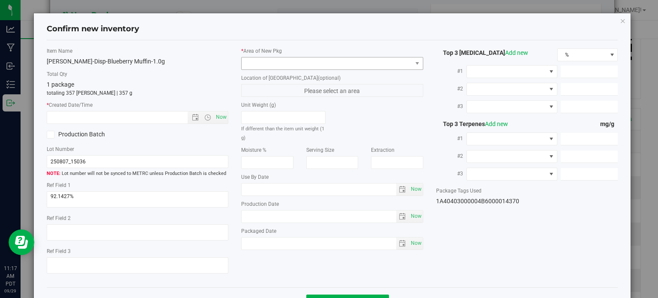
type input "11.3000"
type input "9.7980"
type input "4.7190"
type input "2025-08-07"
click at [319, 60] on span at bounding box center [327, 63] width 171 height 12
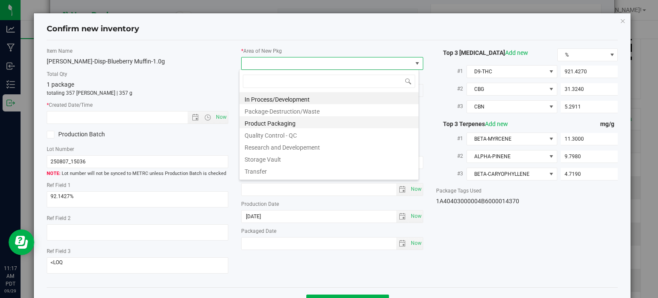
click at [290, 122] on li "Product Packaging" at bounding box center [329, 122] width 179 height 12
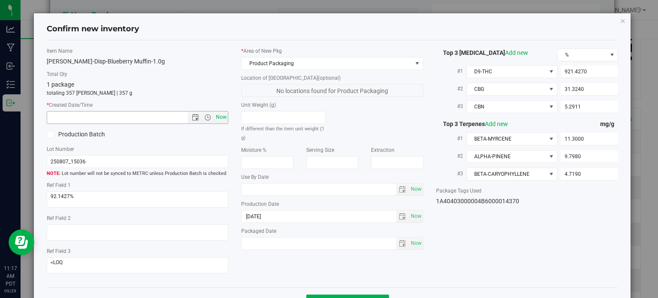
click at [218, 116] on span "Now" at bounding box center [221, 117] width 15 height 12
type input "9/29/2025 11:17 AM"
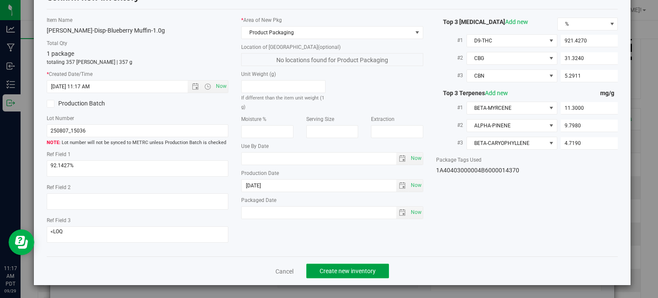
click at [336, 265] on button "Create new inventory" at bounding box center [348, 271] width 83 height 15
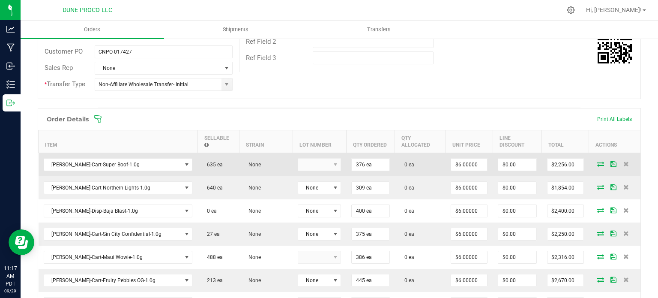
click at [598, 161] on icon at bounding box center [601, 163] width 7 height 5
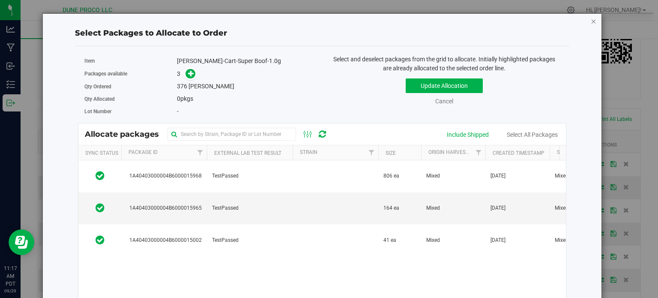
click at [591, 21] on icon "button" at bounding box center [594, 21] width 6 height 10
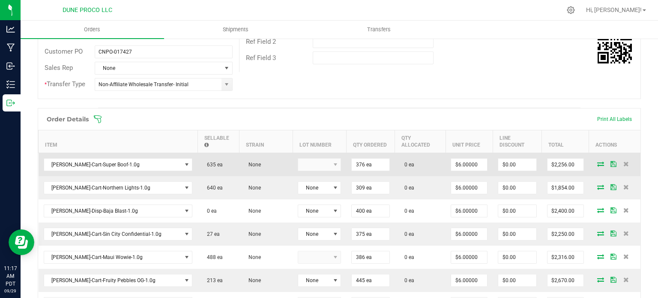
click at [598, 161] on icon at bounding box center [601, 163] width 7 height 5
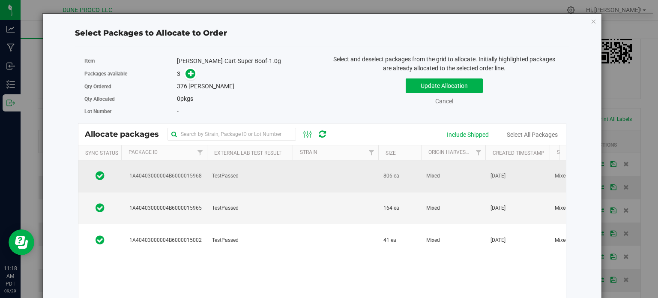
click at [213, 178] on span "TestPassed" at bounding box center [225, 176] width 27 height 8
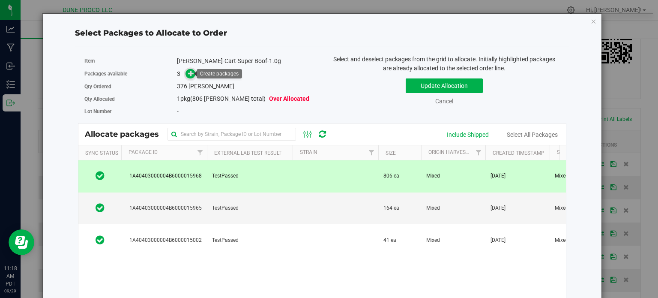
click at [186, 76] on span at bounding box center [191, 74] width 10 height 10
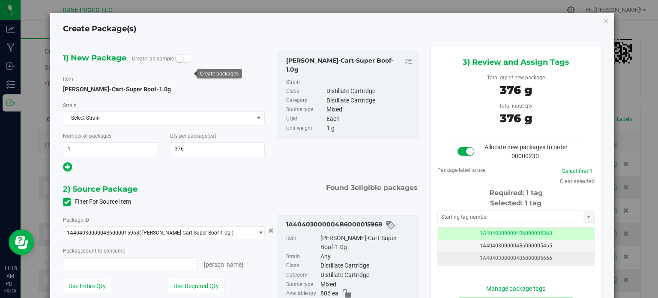
type input "376 ea"
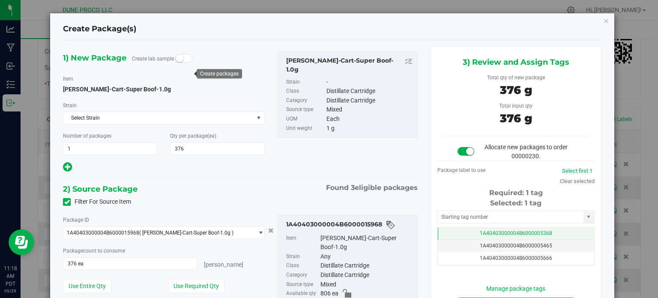
click at [480, 232] on span "1A40403000004B6000005368" at bounding box center [516, 233] width 72 height 6
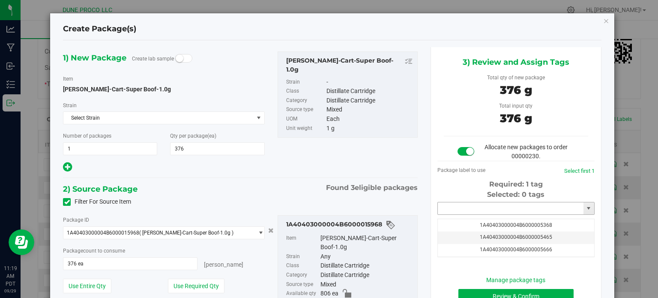
click at [472, 204] on input "text" at bounding box center [511, 208] width 146 height 12
paste input "HUST-Cart-Super Boof-1.0g"
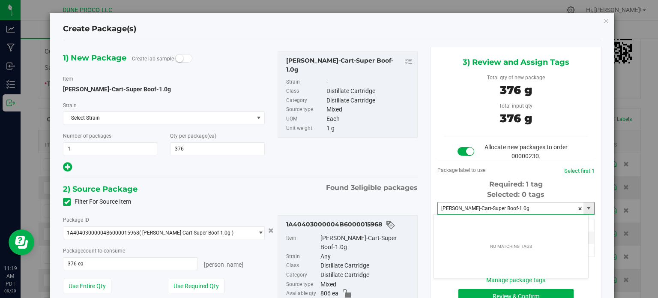
click at [472, 205] on input "HUST-Cart-Super Boof-1.0g" at bounding box center [511, 208] width 146 height 12
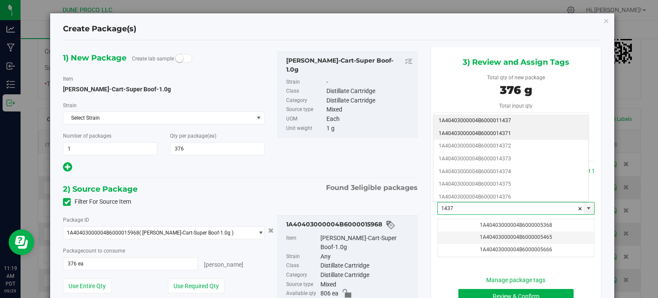
click at [513, 132] on li "1A40403000004B6000014371" at bounding box center [511, 133] width 155 height 13
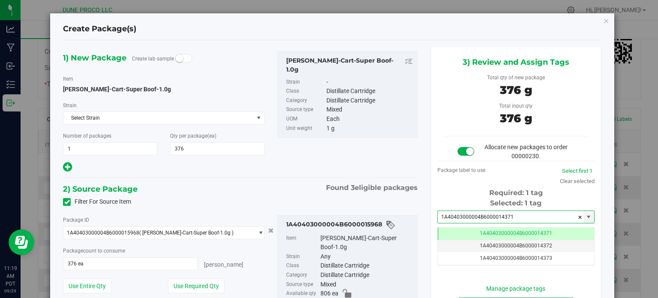
type input "1A40403000004B6000014371"
click at [418, 170] on div "1) New Package Create lab sample Item HUST-Cart-Super Boof-1.0g Strain Select S…" at bounding box center [241, 112] width 368 height 122
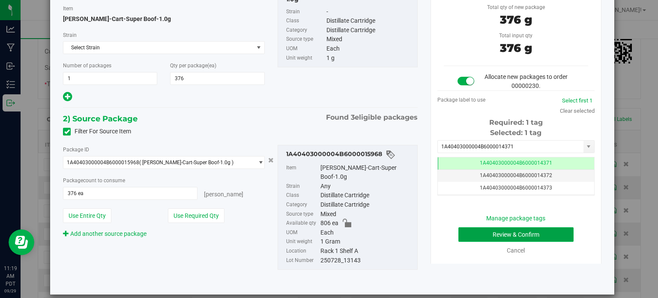
click at [487, 238] on button "Review & Confirm" at bounding box center [516, 234] width 115 height 15
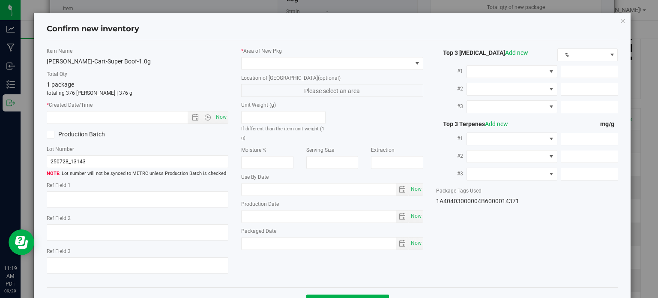
click at [313, 48] on label "* Area of New Pkg" at bounding box center [332, 51] width 182 height 8
click at [292, 69] on div "* Area of New Pkg Location of New Pkg (optional) Please select an area Unit Wei…" at bounding box center [332, 150] width 195 height 207
type textarea "92.5607%"
type textarea "Super Boof"
type textarea "<LOQ"
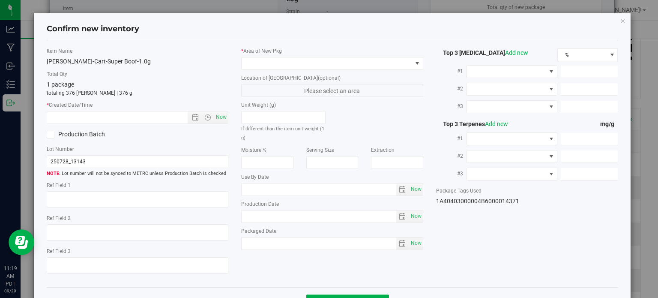
type input "925.6070"
type input "29.0016"
type input "11.1187"
type input "10.0800"
type input "6.5990"
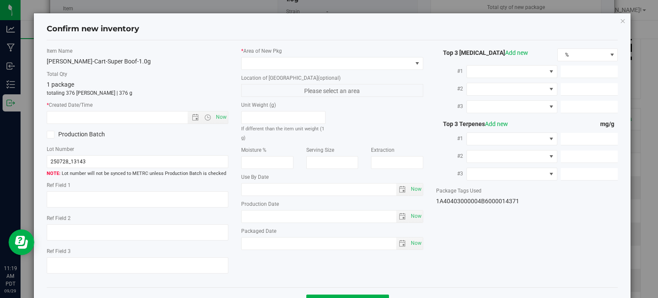
type input "3.9140"
type input "2025-07-28"
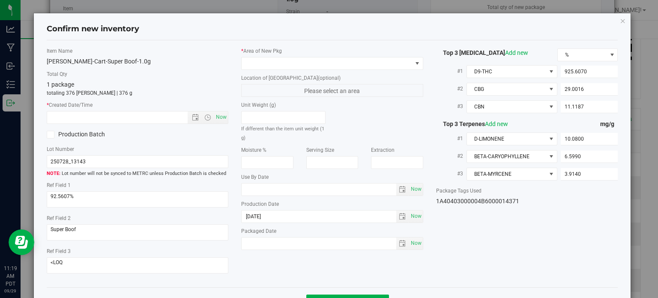
click at [283, 56] on div "* Area of New Pkg" at bounding box center [332, 58] width 182 height 23
click at [281, 63] on span at bounding box center [327, 63] width 171 height 12
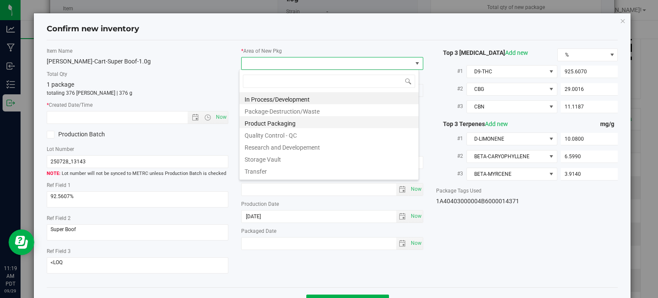
click at [277, 121] on li "Product Packaging" at bounding box center [329, 122] width 179 height 12
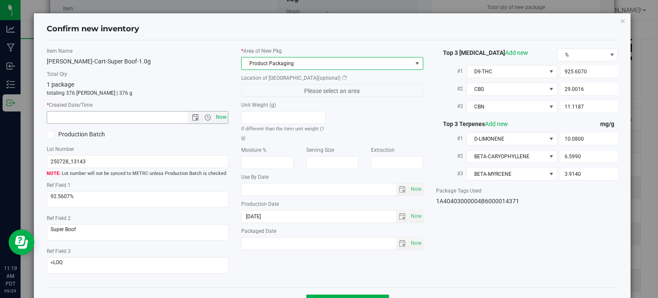
click at [216, 118] on span "Now" at bounding box center [221, 117] width 15 height 12
type input "9/29/2025 11:19 AM"
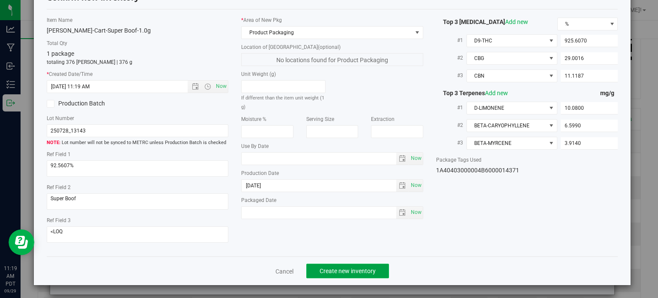
click at [360, 271] on span "Create new inventory" at bounding box center [348, 271] width 56 height 7
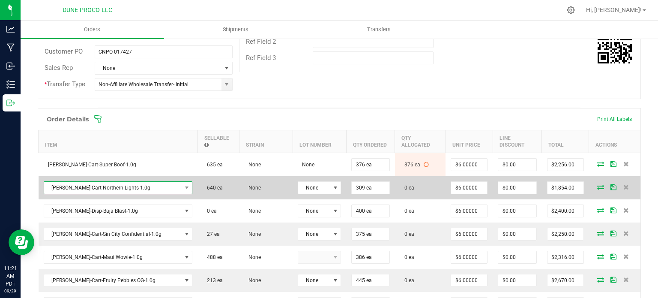
click at [117, 182] on span "HUST-Cart-Northern Lights-1.0g" at bounding box center [113, 188] width 138 height 12
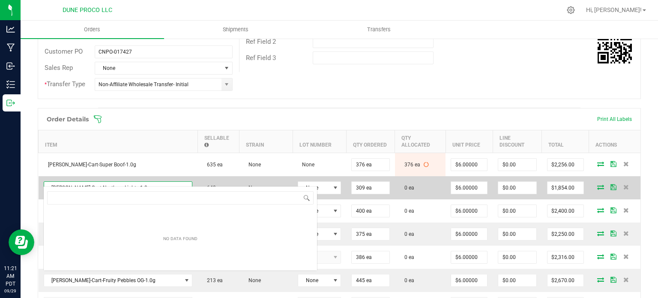
scroll to position [12, 109]
click at [117, 182] on span "HUST-Cart-Northern Lights-1.0g" at bounding box center [113, 188] width 138 height 12
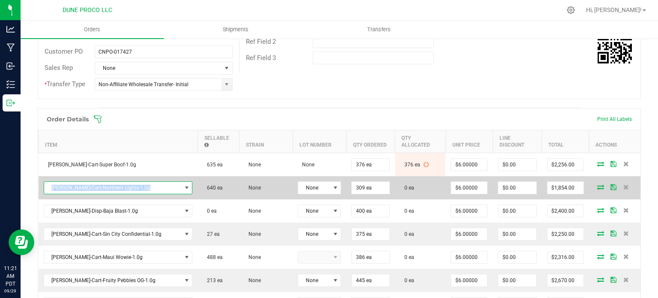
click at [117, 182] on span "HUST-Cart-Northern Lights-1.0g" at bounding box center [113, 188] width 138 height 12
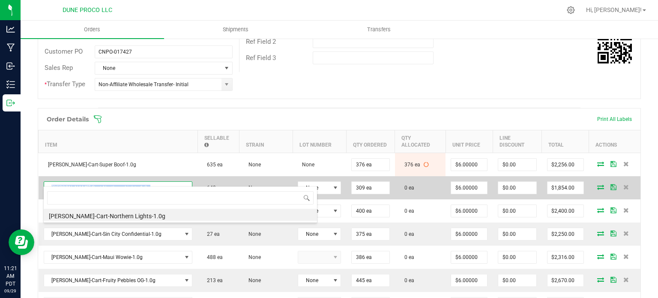
click at [117, 182] on span "HUST-Cart-Northern Lights-1.0g" at bounding box center [113, 188] width 138 height 12
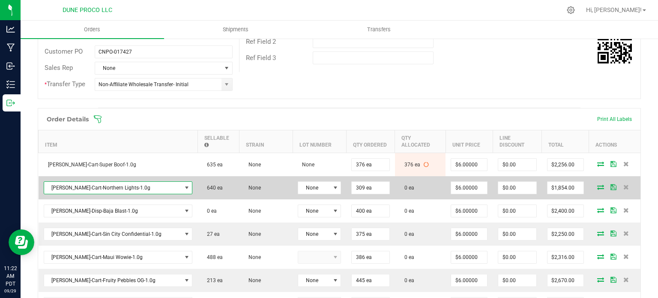
click at [598, 184] on icon at bounding box center [601, 186] width 7 height 5
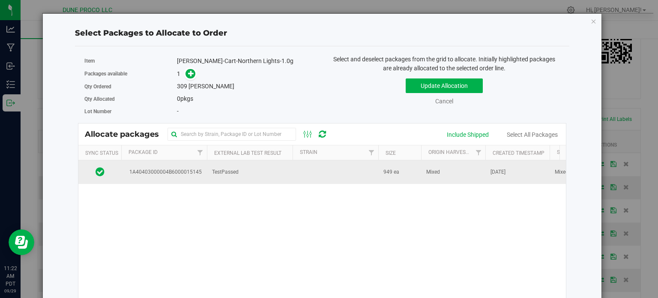
click at [191, 166] on td "1A40403000004B6000015145" at bounding box center [164, 171] width 86 height 23
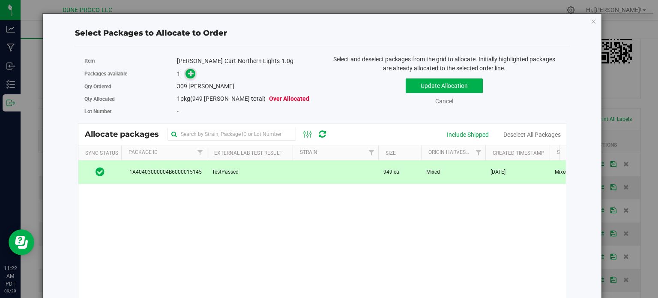
drag, startPoint x: 183, startPoint y: 73, endPoint x: 189, endPoint y: 78, distance: 7.3
click at [185, 75] on span at bounding box center [189, 74] width 14 height 10
click at [189, 78] on span at bounding box center [191, 74] width 10 height 10
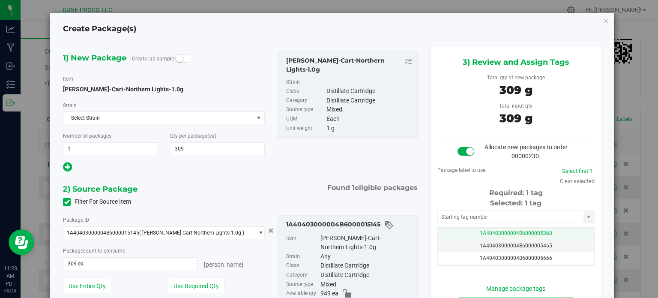
click at [472, 231] on td "1A40403000004B6000005368" at bounding box center [516, 234] width 156 height 12
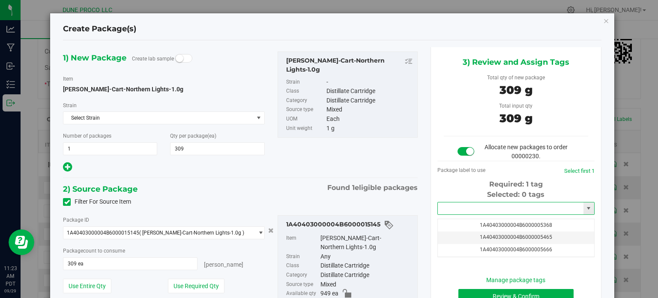
click at [470, 208] on input "text" at bounding box center [511, 208] width 146 height 12
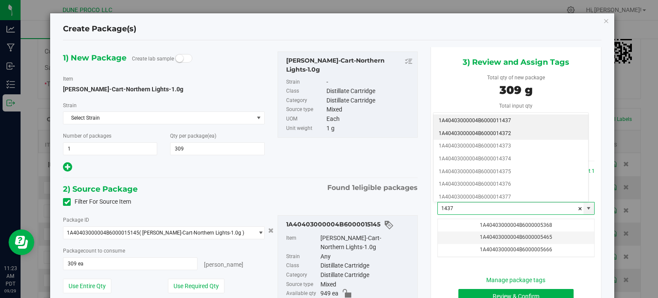
click at [511, 132] on li "1A40403000004B6000014372" at bounding box center [511, 133] width 155 height 13
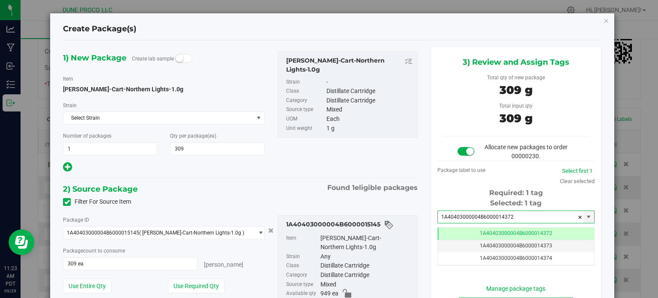
type input "1A40403000004B6000014372"
click at [408, 156] on div "1) New Package Create lab sample Item HUST-Cart-Northern Lights-1.0g Strain Sel…" at bounding box center [241, 112] width 368 height 122
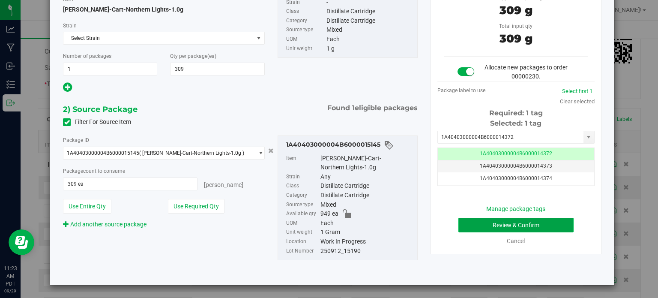
click at [467, 229] on button "Review & Confirm" at bounding box center [516, 225] width 115 height 15
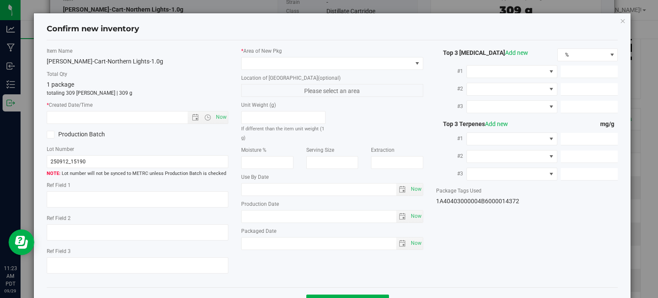
type textarea "87.3069%"
type textarea "Northern Lights"
type textarea "0.2291%"
type input "873.0686"
type input "30.6943"
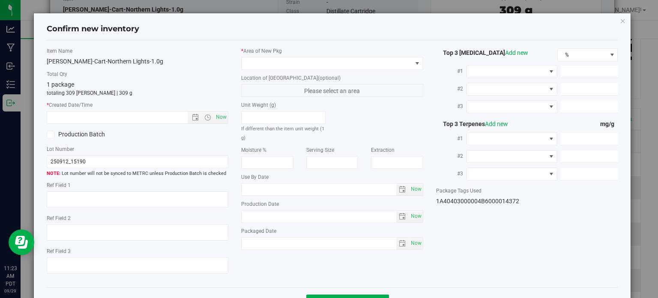
type input "13.3914"
type input "11.3460"
type input "6.6150"
type input "4.8920"
type input "2025-09-12"
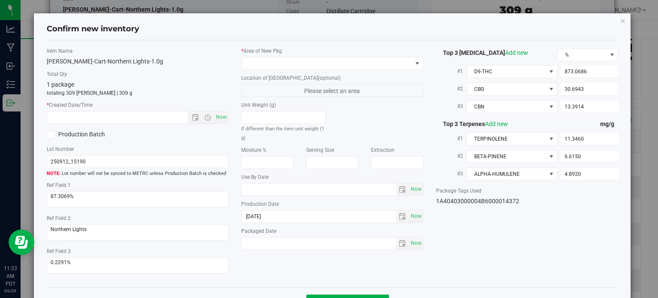
click at [290, 56] on div "* Area of New Pkg" at bounding box center [332, 58] width 182 height 23
click at [290, 70] on div "* Area of New Pkg Location of New Pkg (optional) Please select an area Unit Wei…" at bounding box center [332, 150] width 195 height 207
click at [285, 65] on span at bounding box center [327, 63] width 171 height 12
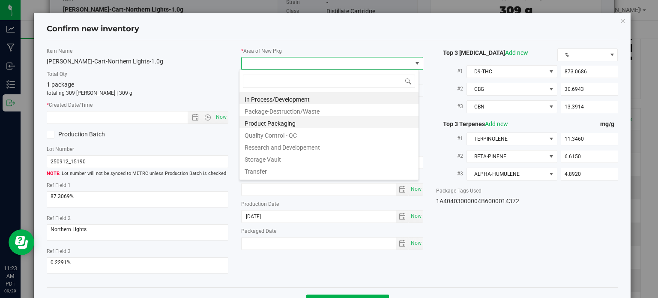
click at [286, 126] on li "Product Packaging" at bounding box center [329, 122] width 179 height 12
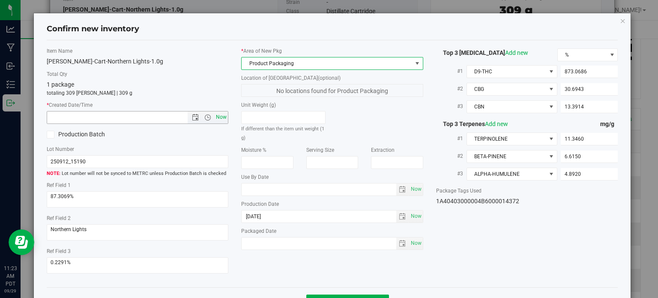
click at [224, 121] on span "Now" at bounding box center [221, 117] width 15 height 12
type input "9/29/2025 11:23 AM"
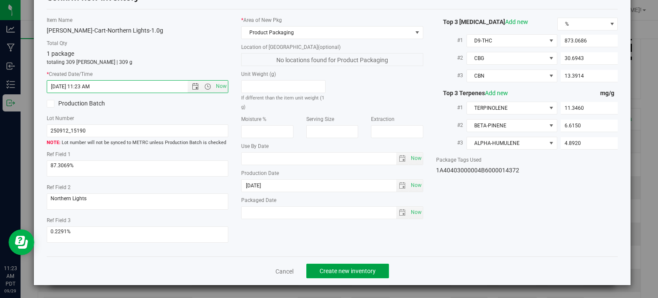
click at [344, 276] on button "Create new inventory" at bounding box center [348, 271] width 83 height 15
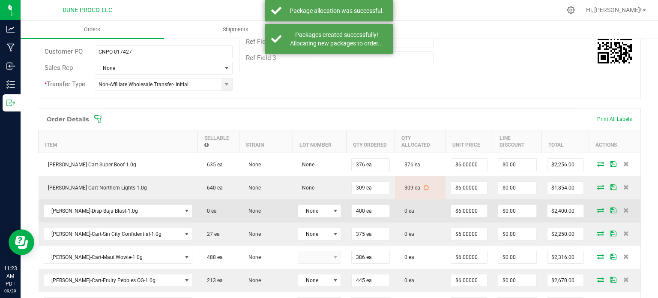
click at [594, 205] on td at bounding box center [614, 210] width 51 height 23
click at [598, 207] on icon at bounding box center [601, 209] width 7 height 5
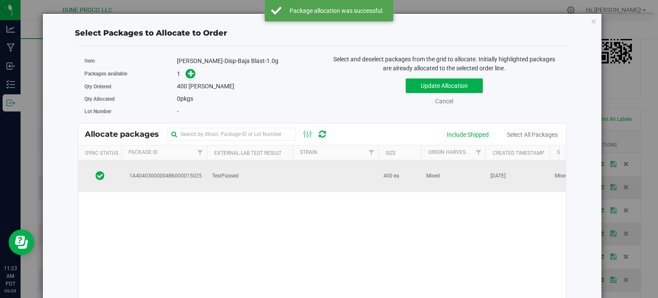
click at [213, 170] on td "TestPassed" at bounding box center [250, 176] width 86 height 32
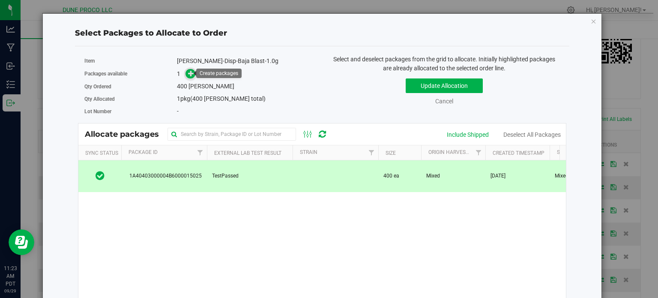
click at [187, 77] on span at bounding box center [191, 74] width 10 height 10
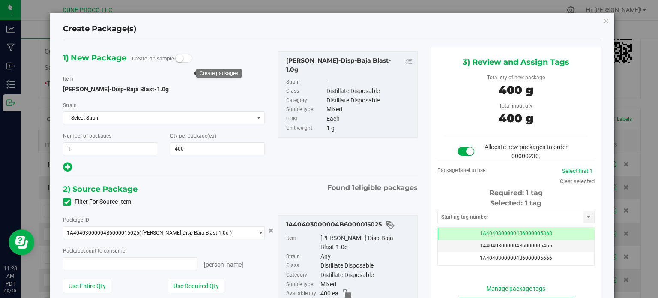
type input "400 ea"
click at [446, 236] on td "1A40403000004B6000005368" at bounding box center [516, 234] width 156 height 12
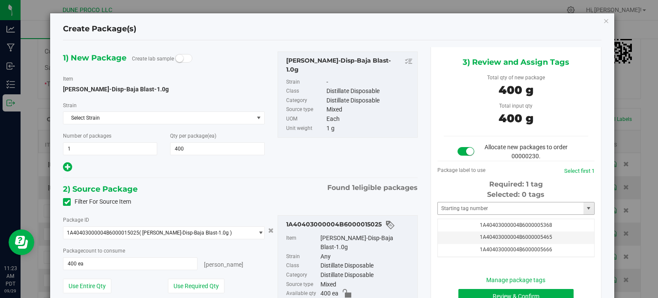
click at [450, 201] on div "Selected: 0 tags Tag 1A40403000004B6000005368 1A40403000004B6000005465 1A404030…" at bounding box center [516, 223] width 157 height 68
click at [450, 210] on input "text" at bounding box center [511, 208] width 146 height 12
paste input "1437"
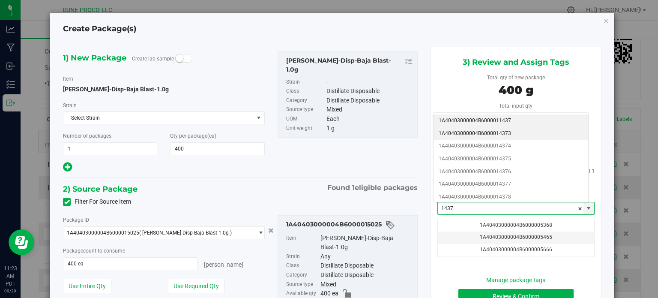
click at [473, 136] on li "1A40403000004B6000014373" at bounding box center [511, 133] width 155 height 13
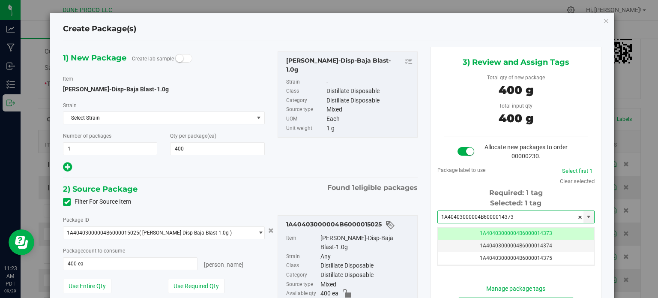
type input "1A40403000004B6000014373"
click at [399, 148] on div "1) New Package Create lab sample Item HUST-Disp-Baja Blast-1.0g Strain Select S…" at bounding box center [241, 112] width 368 height 122
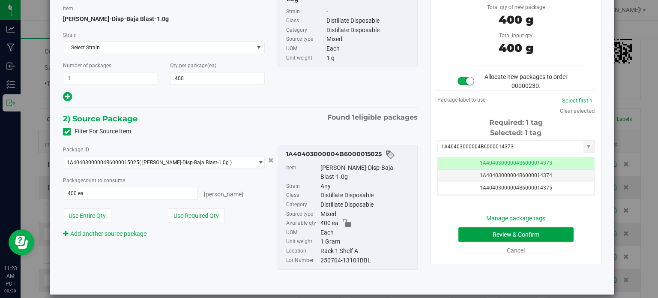
click at [469, 236] on button "Review & Confirm" at bounding box center [516, 234] width 115 height 15
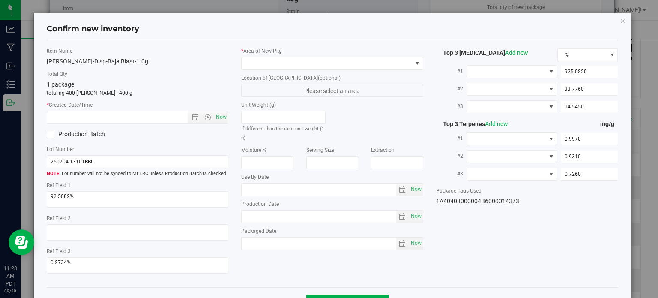
type input "2025-07-04"
click at [329, 54] on label "* Area of New Pkg" at bounding box center [332, 51] width 182 height 8
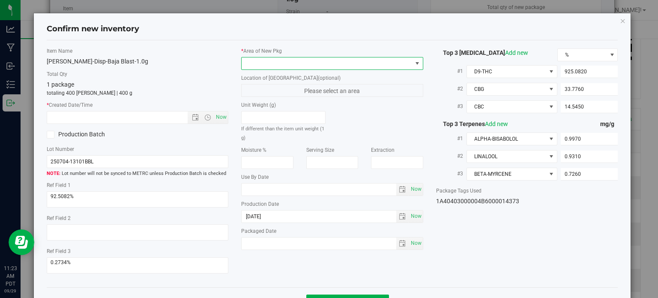
click at [323, 60] on span at bounding box center [327, 63] width 171 height 12
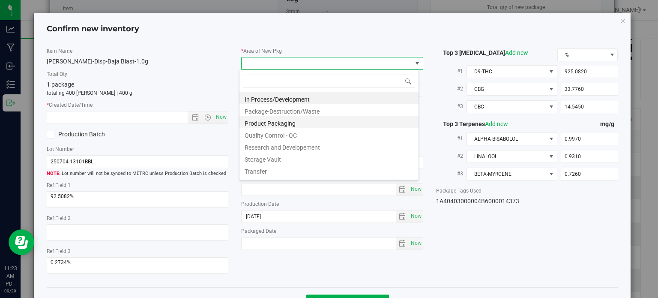
click at [312, 121] on li "Product Packaging" at bounding box center [329, 122] width 179 height 12
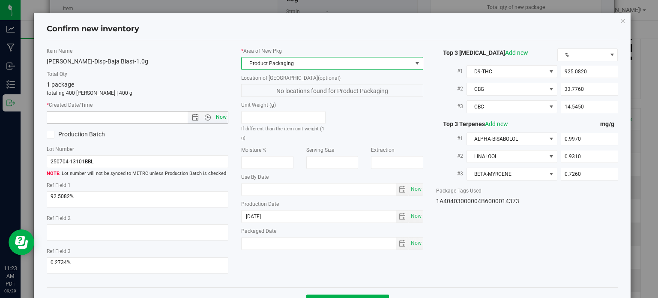
click at [219, 114] on span "Now" at bounding box center [221, 117] width 15 height 12
type input "9/29/2025 11:23 AM"
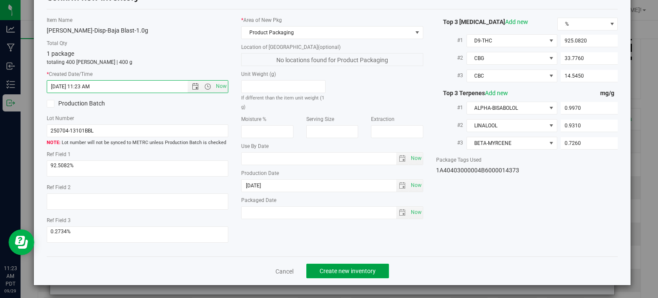
click at [362, 275] on button "Create new inventory" at bounding box center [348, 271] width 83 height 15
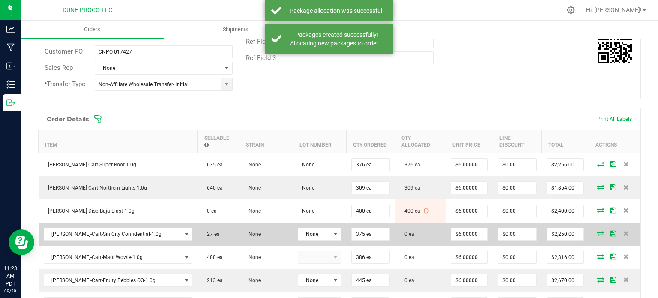
click at [598, 231] on icon at bounding box center [601, 233] width 7 height 5
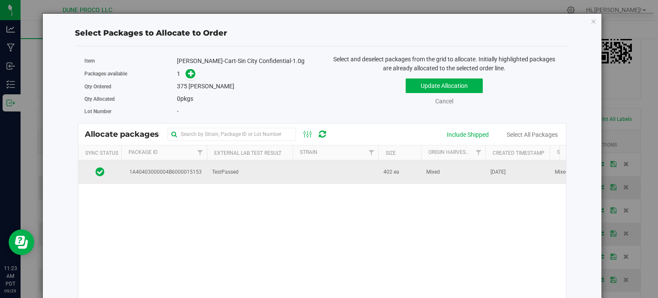
click at [243, 180] on td "TestPassed" at bounding box center [250, 171] width 86 height 23
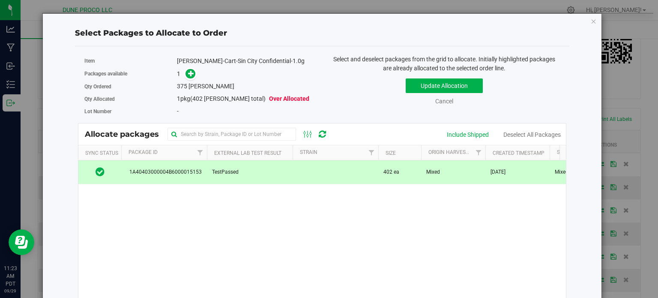
click at [195, 75] on div "1" at bounding box center [246, 74] width 139 height 10
click at [192, 71] on icon at bounding box center [191, 73] width 6 height 6
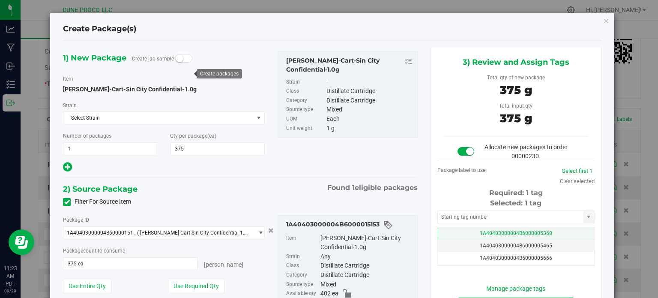
click at [449, 229] on td "1A40403000004B6000005368" at bounding box center [516, 234] width 156 height 12
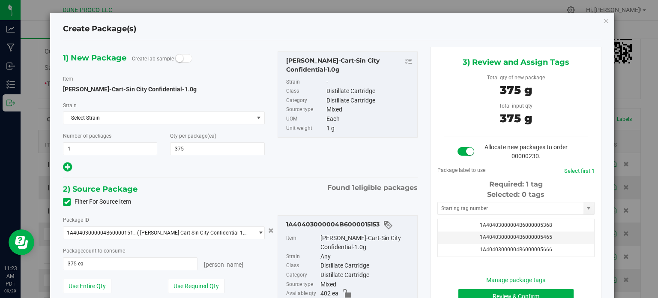
click at [439, 196] on div "Selected: 0 tags" at bounding box center [516, 194] width 157 height 10
click at [442, 207] on input "text" at bounding box center [511, 208] width 146 height 12
paste input "1437"
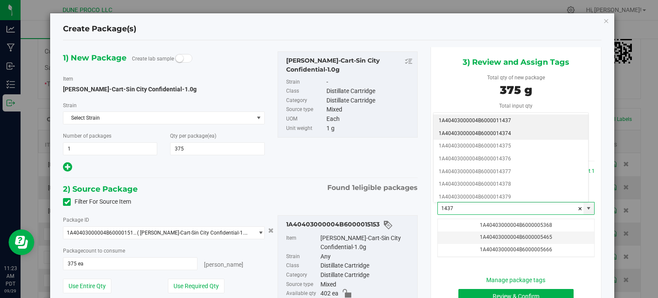
click at [463, 133] on li "1A40403000004B6000014374" at bounding box center [511, 133] width 155 height 13
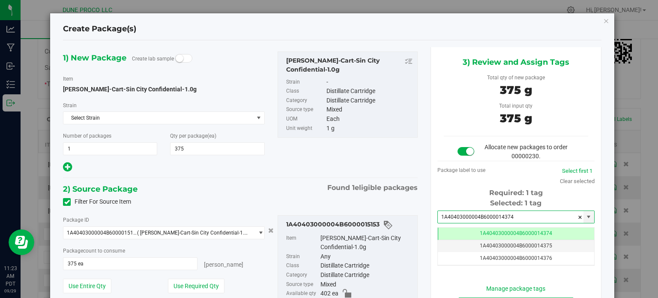
type input "1A40403000004B6000014374"
click at [372, 144] on div "1) New Package Create lab sample Item HUST-Cart-Sin City Confidential-1.0g Stra…" at bounding box center [241, 112] width 368 height 122
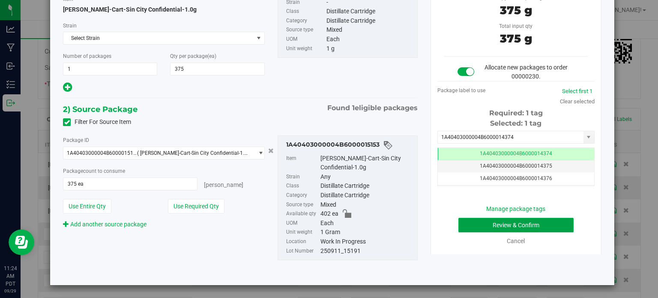
click at [489, 223] on button "Review & Confirm" at bounding box center [516, 225] width 115 height 15
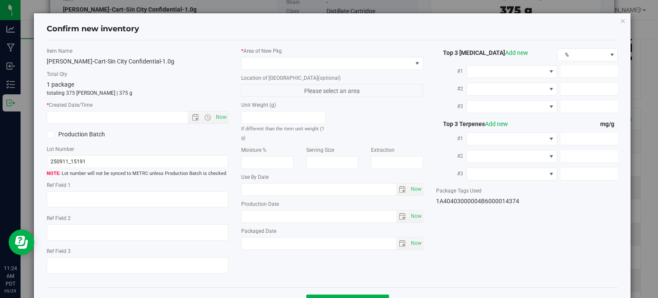
type textarea "90.9453%"
type textarea "Sin City Confidential"
type textarea "0.2211%"
type input "909.4526"
type input "31.9090"
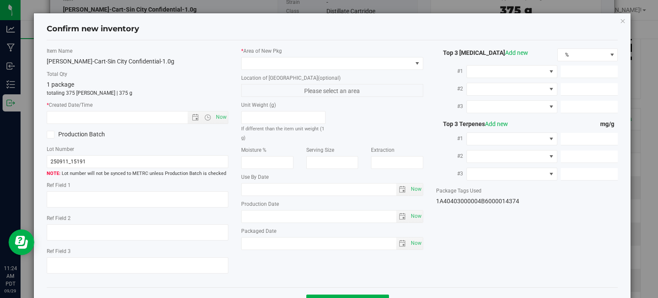
type input "13.0523"
type input "9.5370"
type input "7.5080"
type input "5.4160"
type input "2025-09-11"
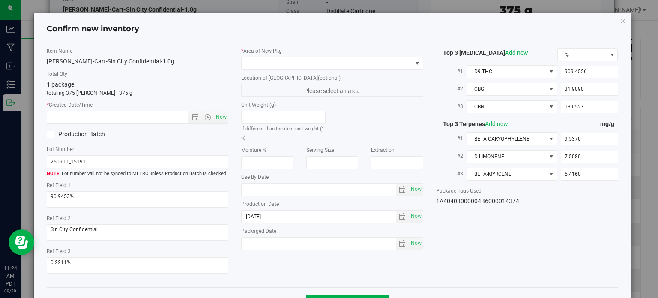
click at [349, 55] on div "* Area of New Pkg" at bounding box center [332, 58] width 182 height 23
click at [348, 63] on span at bounding box center [327, 63] width 171 height 12
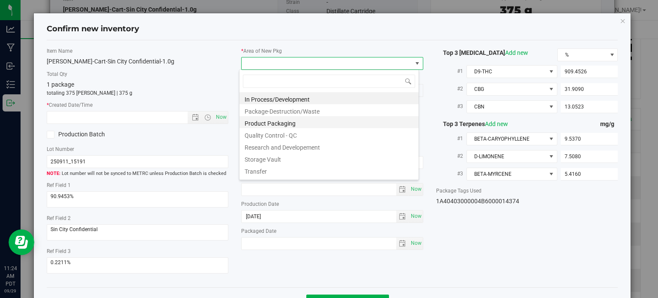
click at [312, 121] on li "Product Packaging" at bounding box center [329, 122] width 179 height 12
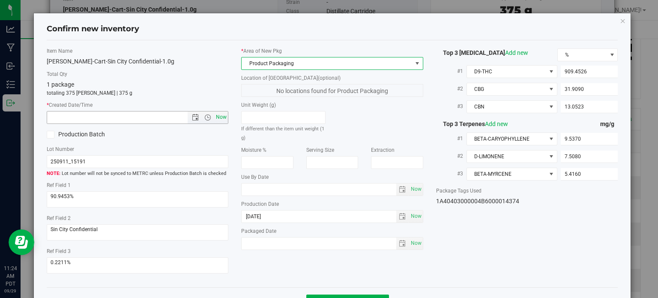
click at [221, 122] on span "Now" at bounding box center [221, 117] width 15 height 12
type input "9/29/2025 11:24 AM"
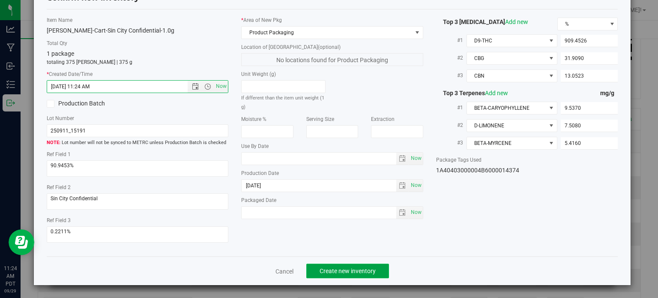
click at [333, 268] on span "Create new inventory" at bounding box center [348, 271] width 56 height 7
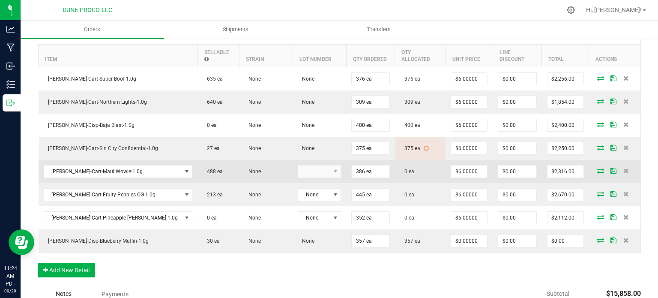
click at [598, 168] on icon at bounding box center [601, 170] width 7 height 5
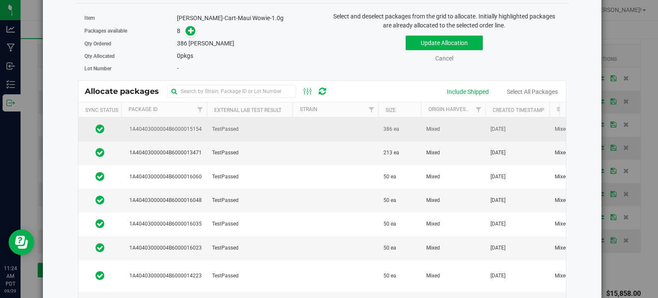
click at [181, 130] on span "1A40403000004B6000015154" at bounding box center [163, 129] width 75 height 8
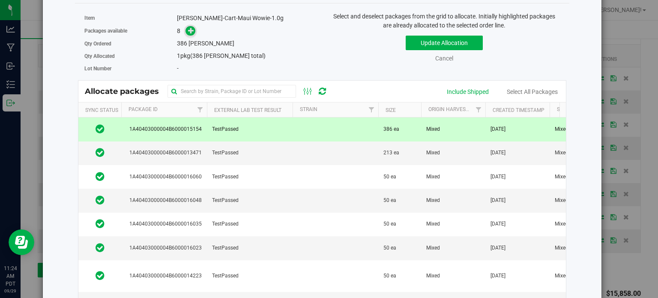
click at [192, 33] on icon at bounding box center [191, 30] width 6 height 6
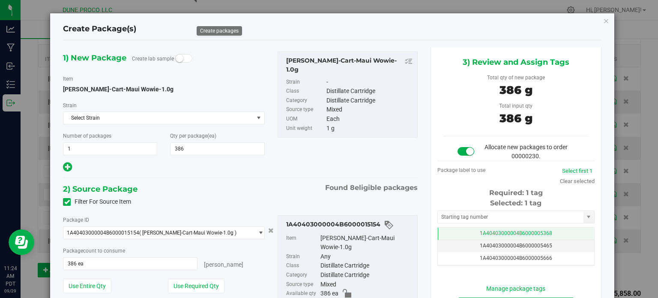
click at [456, 231] on td "1A40403000004B6000005368" at bounding box center [516, 234] width 156 height 12
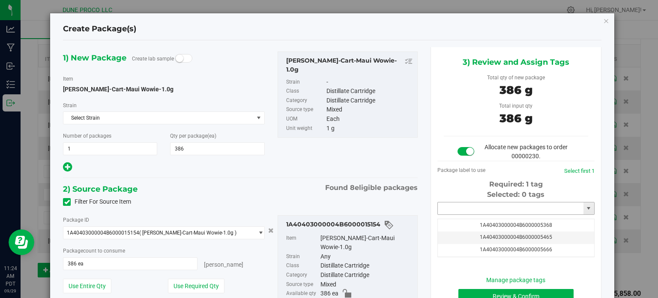
click at [453, 205] on input "text" at bounding box center [511, 208] width 146 height 12
paste input "1437"
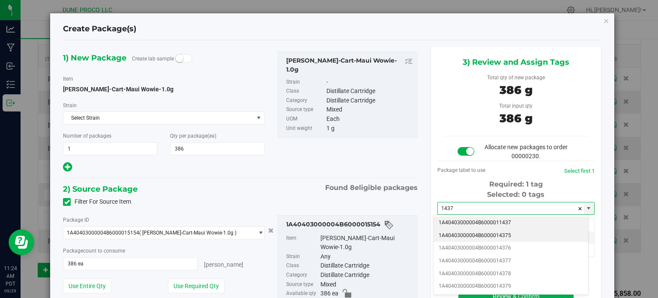
click at [475, 233] on li "1A40403000004B6000014375" at bounding box center [511, 235] width 155 height 13
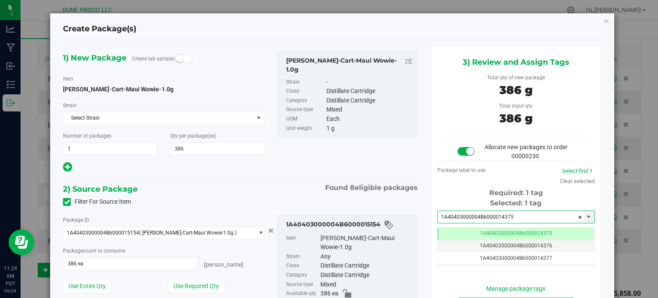
type input "1A40403000004B6000014375"
click at [397, 218] on div "1A40403000004B6000015154 Item HUST-Cart-Maui Wowie-1.0g Strain Any Class Distil…" at bounding box center [348, 277] width 140 height 125
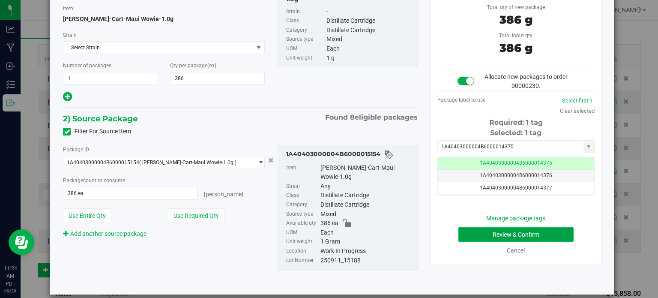
click at [475, 235] on button "Review & Confirm" at bounding box center [516, 234] width 115 height 15
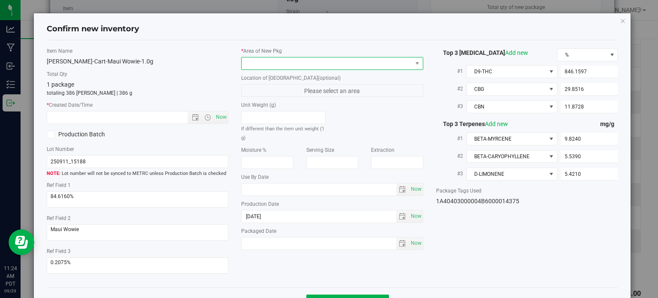
click at [381, 66] on span at bounding box center [327, 63] width 171 height 12
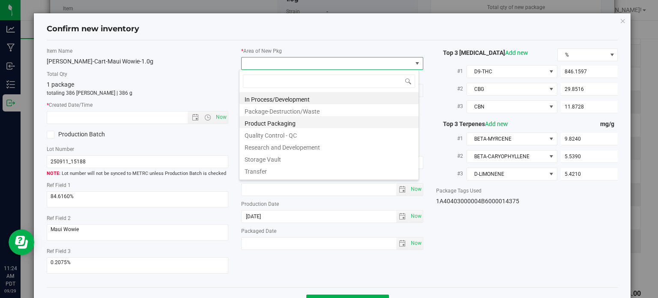
click at [321, 120] on li "Product Packaging" at bounding box center [329, 122] width 179 height 12
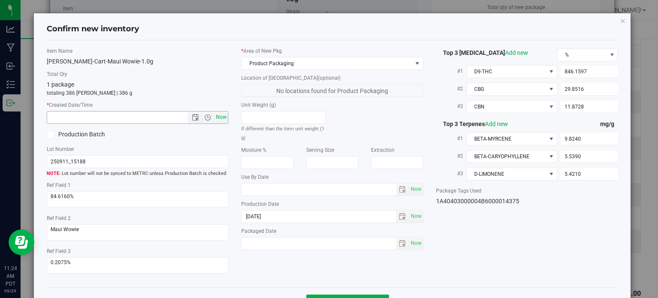
click at [221, 120] on span "Now" at bounding box center [221, 117] width 15 height 12
type input "9/29/2025 11:24 AM"
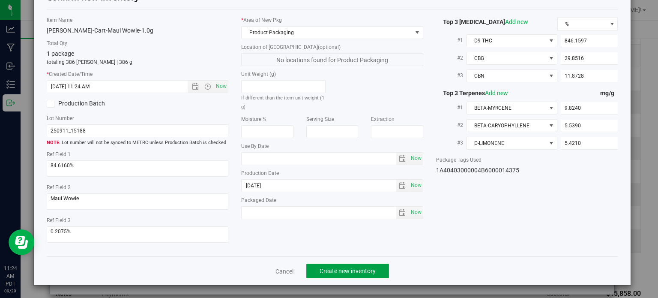
click at [368, 276] on button "Create new inventory" at bounding box center [348, 271] width 83 height 15
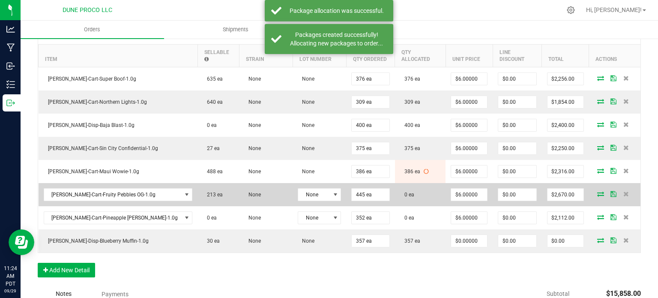
click at [598, 191] on icon at bounding box center [601, 193] width 7 height 5
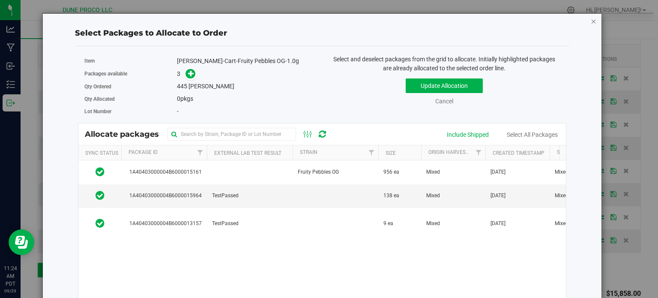
click at [591, 22] on icon "button" at bounding box center [594, 21] width 6 height 10
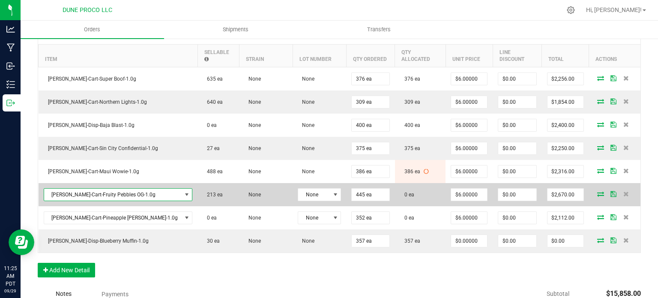
click at [101, 189] on span "HUST-Cart-Fruity Pebbles OG-1.0g" at bounding box center [113, 195] width 138 height 12
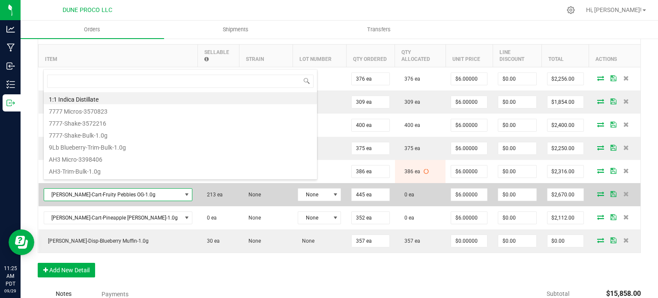
click at [101, 189] on span "HUST-Cart-Fruity Pebbles OG-1.0g" at bounding box center [113, 195] width 138 height 12
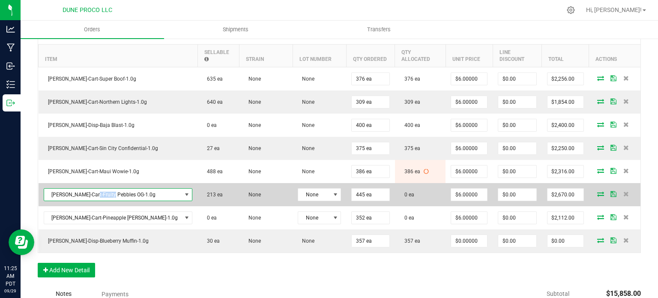
click at [101, 189] on span "HUST-Cart-Fruity Pebbles OG-1.0g" at bounding box center [113, 195] width 138 height 12
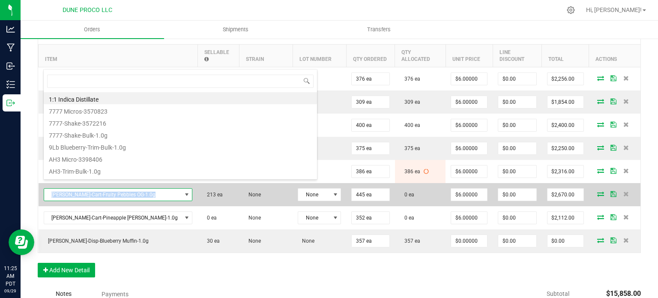
click at [101, 189] on span "HUST-Cart-Fruity Pebbles OG-1.0g" at bounding box center [113, 195] width 138 height 12
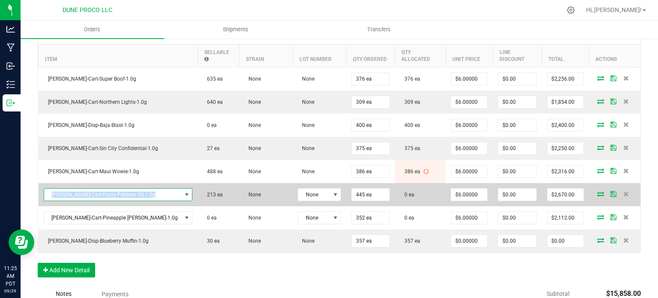
copy span "HUST-Cart-Fruity Pebbles OG-1.0g"
click at [598, 191] on icon at bounding box center [601, 193] width 7 height 5
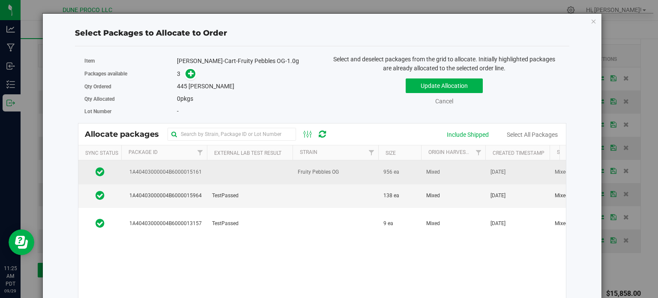
click at [221, 171] on td at bounding box center [250, 172] width 86 height 24
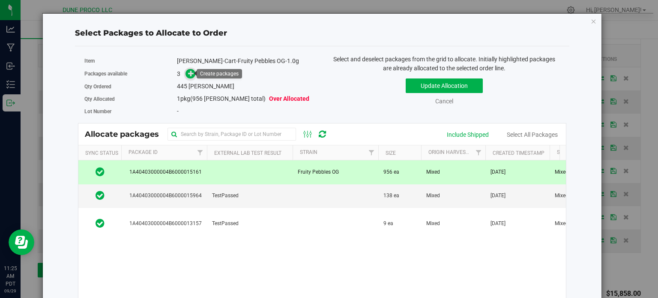
click at [191, 73] on icon at bounding box center [191, 73] width 6 height 6
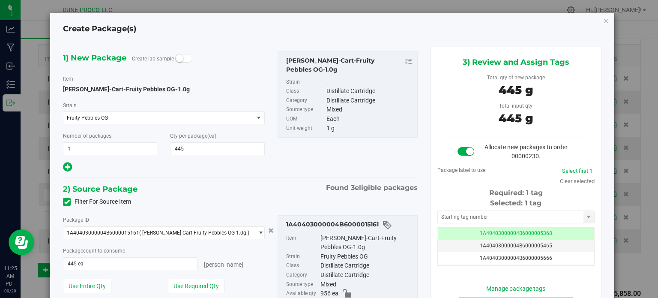
click at [454, 271] on div "3) Review and Assign Tags Total qty of new package 445 g Total input qty 445 g …" at bounding box center [516, 190] width 171 height 287
click at [453, 236] on td "1A40403000004B6000005368" at bounding box center [516, 234] width 156 height 12
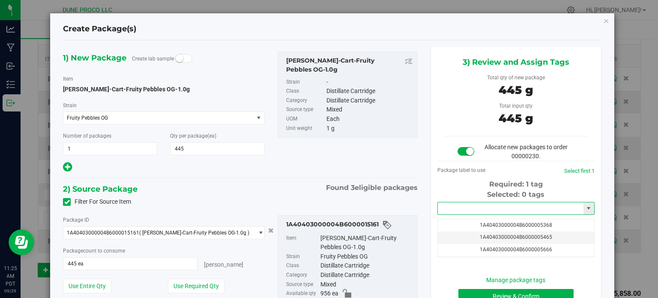
click at [456, 211] on input "text" at bounding box center [511, 208] width 146 height 12
paste input "HUST-Cart-Fruity Pebbles OG-1.0g"
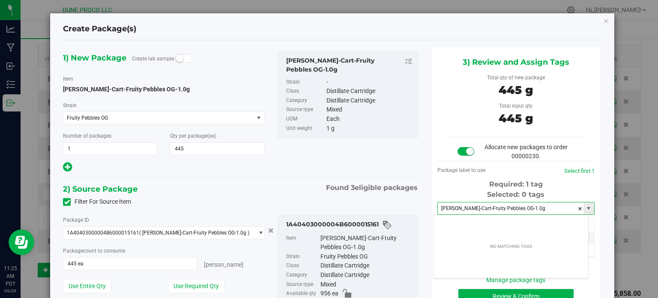
click at [469, 211] on input "HUST-Cart-Fruity Pebbles OG-1.0g" at bounding box center [511, 208] width 146 height 12
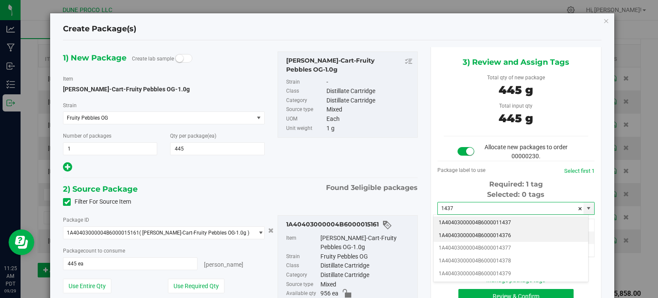
click at [472, 236] on li "1A40403000004B6000014376" at bounding box center [511, 235] width 155 height 13
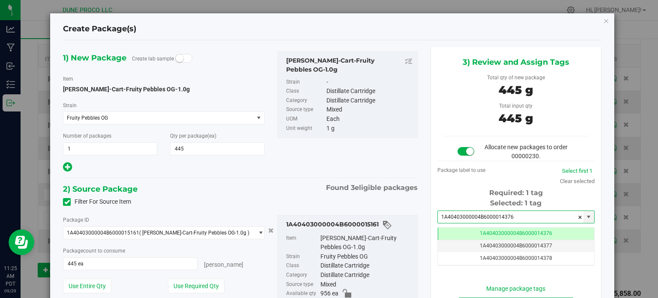
type input "1A40403000004B6000014376"
click at [425, 232] on div "3) Review and Assign Tags Total qty of new package 445 g Total input qty 445 g …" at bounding box center [516, 190] width 184 height 287
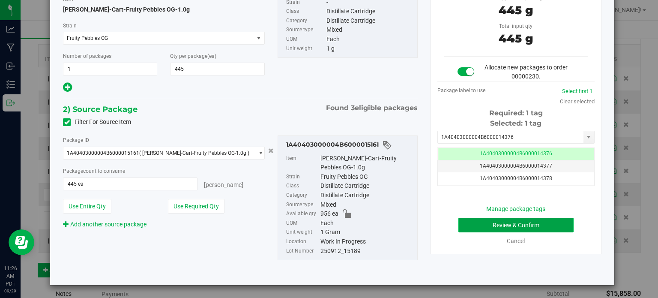
click at [461, 225] on button "Review & Confirm" at bounding box center [516, 225] width 115 height 15
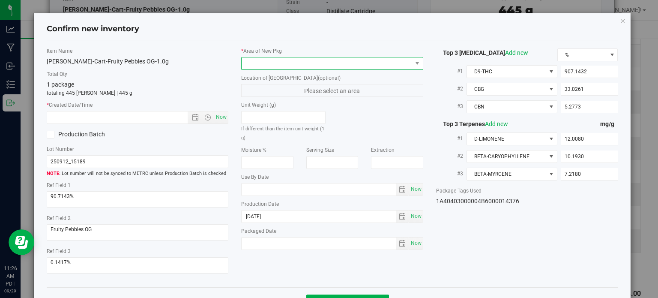
click at [384, 65] on span at bounding box center [327, 63] width 171 height 12
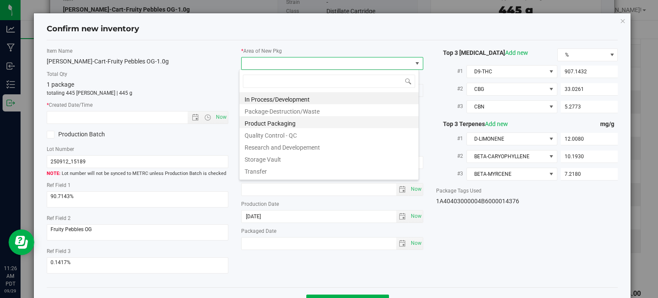
click at [312, 125] on li "Product Packaging" at bounding box center [329, 122] width 179 height 12
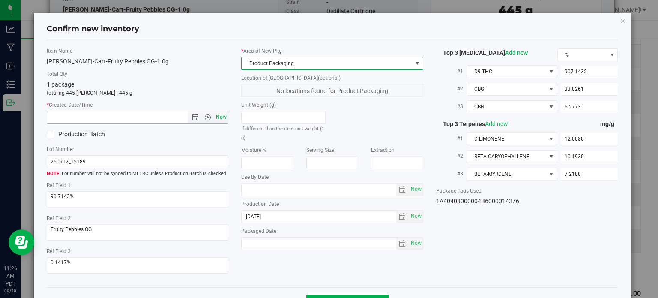
click at [221, 114] on span "Now" at bounding box center [221, 117] width 15 height 12
type input "9/29/2025 11:26 AM"
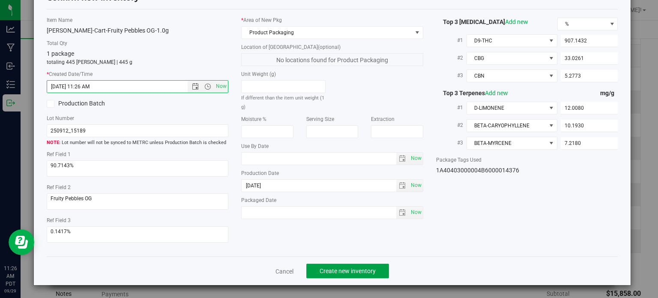
click at [329, 268] on span "Create new inventory" at bounding box center [348, 271] width 56 height 7
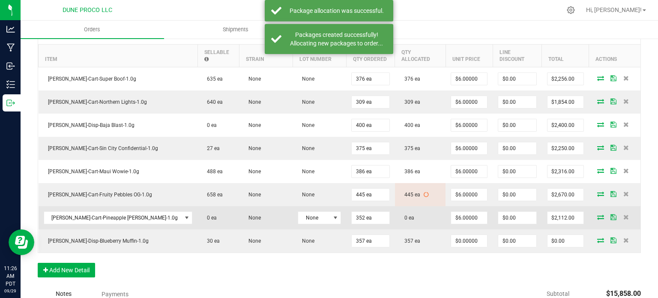
click at [598, 214] on icon at bounding box center [601, 216] width 7 height 5
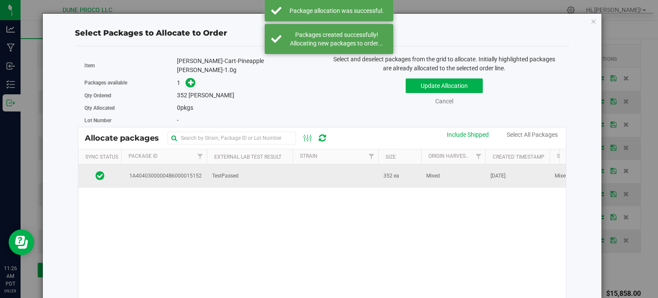
click at [196, 164] on td "1A40403000004B6000015152" at bounding box center [164, 175] width 86 height 23
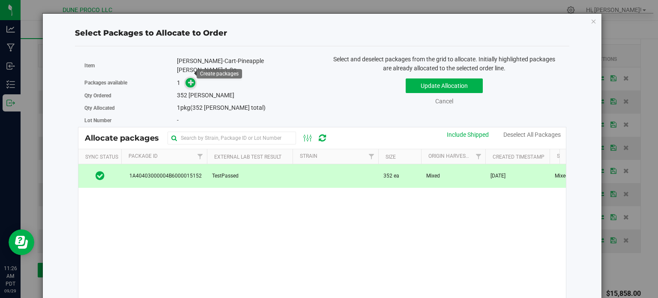
click at [188, 79] on icon at bounding box center [191, 82] width 6 height 6
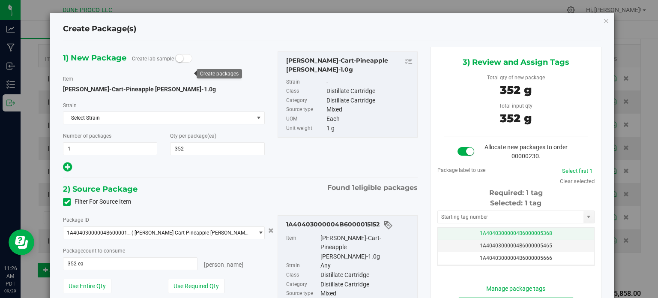
click at [445, 233] on td "1A40403000004B6000005368" at bounding box center [516, 234] width 156 height 12
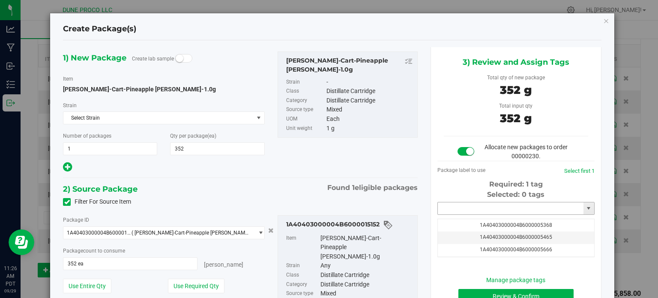
click at [455, 204] on input "text" at bounding box center [511, 208] width 146 height 12
paste input "WIP"
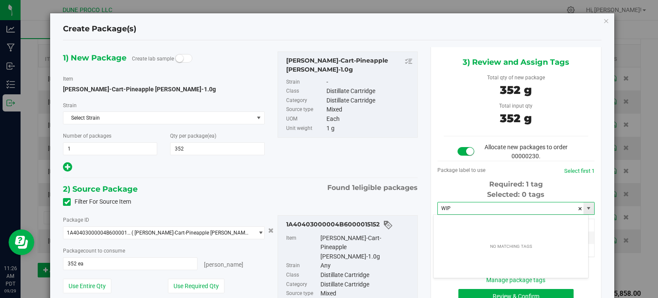
click at [454, 204] on input "WIP" at bounding box center [511, 208] width 146 height 12
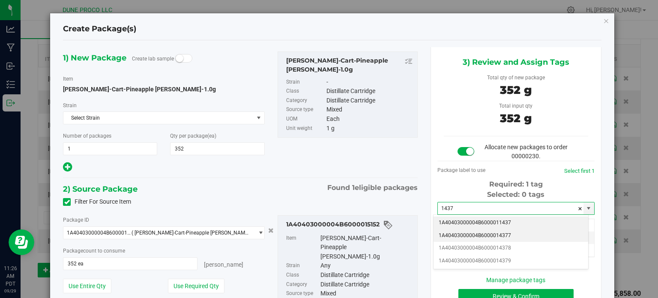
click at [487, 236] on li "1A40403000004B6000014377" at bounding box center [511, 235] width 155 height 13
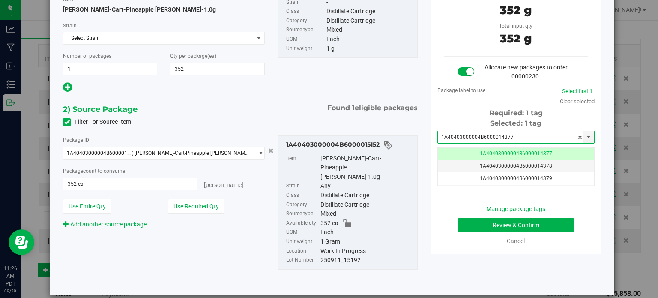
type input "1A40403000004B6000014377"
click at [500, 224] on button "Review & Confirm" at bounding box center [516, 225] width 115 height 15
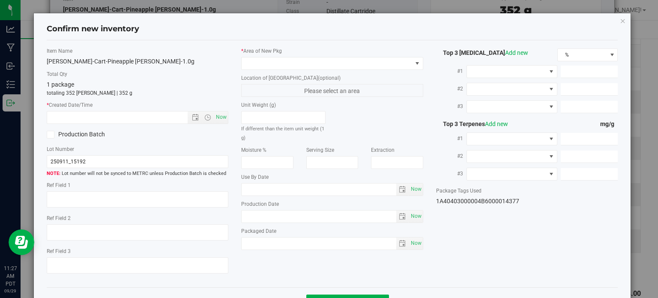
type textarea "80.9986%"
type textarea "Pineapple Runtz"
type textarea "0.1913%"
type input "809.9855"
type input "28.2518"
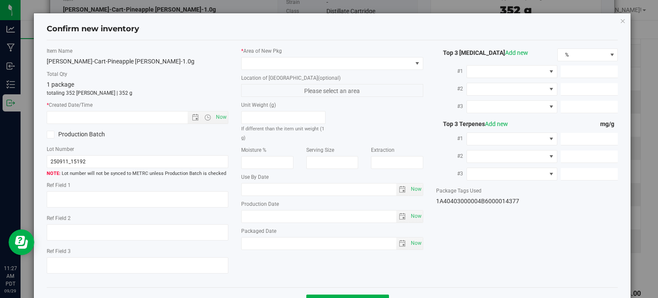
type input "11.5398"
type input "8.4210"
type input "8.1660"
type input "6.8310"
type input "2025-09-11"
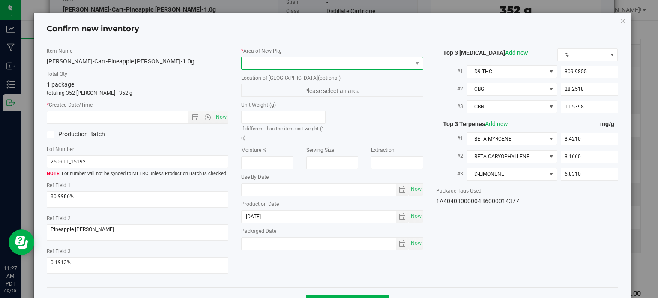
click at [345, 61] on span at bounding box center [327, 63] width 171 height 12
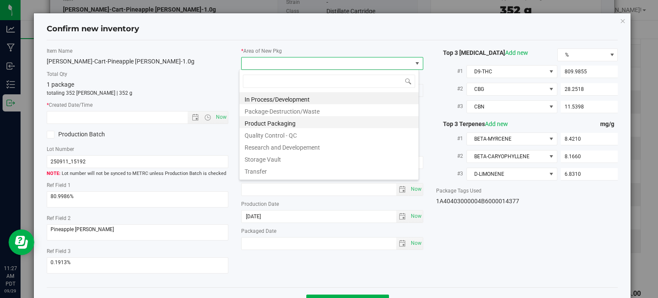
click at [289, 118] on li "Product Packaging" at bounding box center [329, 122] width 179 height 12
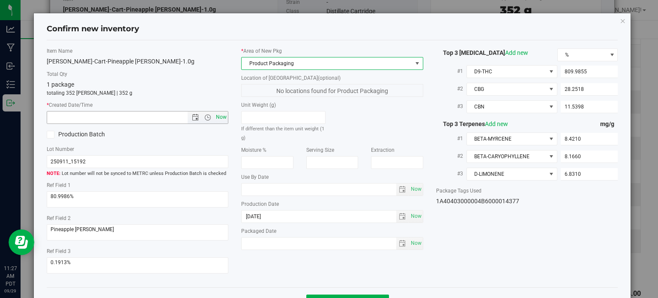
click at [218, 118] on span "Now" at bounding box center [221, 117] width 15 height 12
type input "9/29/2025 11:27 AM"
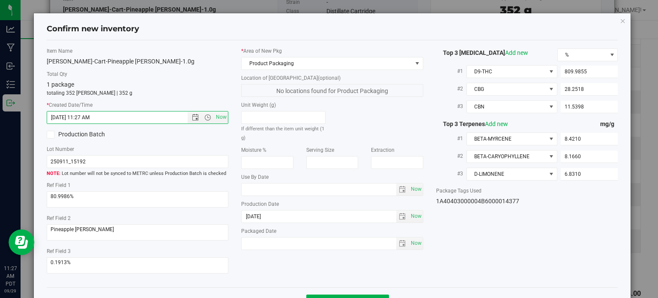
scroll to position [31, 0]
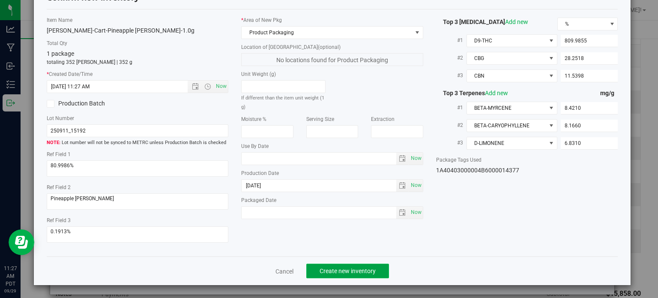
click at [341, 265] on button "Create new inventory" at bounding box center [348, 271] width 83 height 15
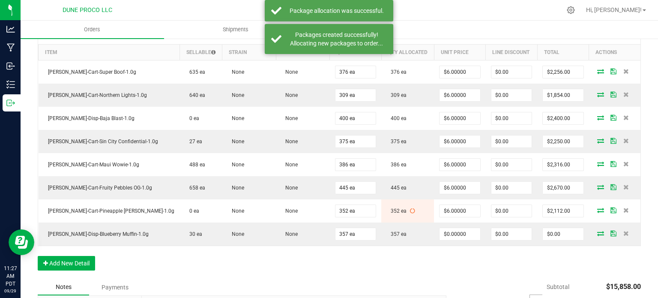
click at [345, 259] on div "Order Details Print All Labels Item Sellable Strain Lot Number Qty Ordered Qty …" at bounding box center [340, 150] width 604 height 257
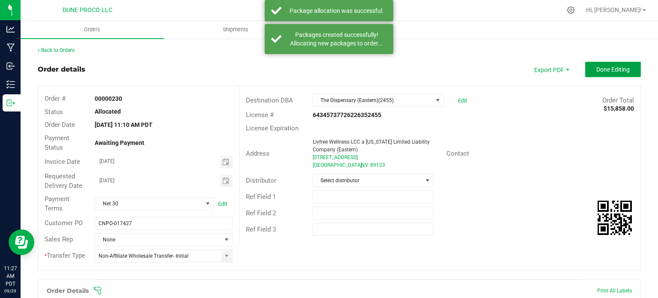
click at [608, 68] on span "Done Editing" at bounding box center [613, 69] width 33 height 7
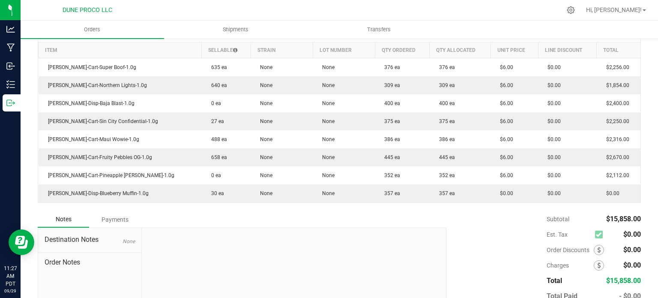
scroll to position [292, 0]
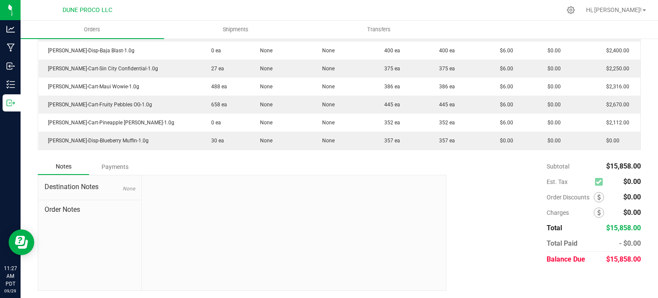
click at [621, 262] on span "$15,858.00" at bounding box center [624, 259] width 35 height 8
copy span "15,858.00"
click at [440, 210] on div "Subtotal $15,858.00 Est. Tax $0.00" at bounding box center [540, 213] width 201 height 108
click at [451, 240] on div "Subtotal $15,858.00 Est. Tax $0.00" at bounding box center [540, 213] width 201 height 108
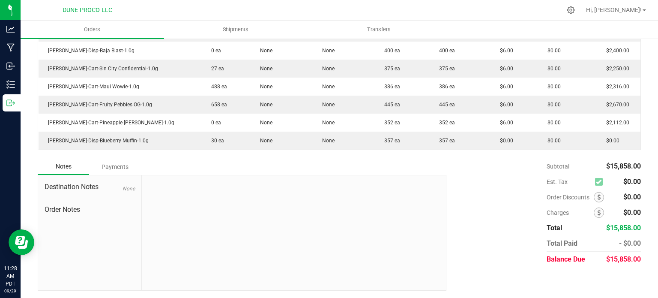
scroll to position [0, 0]
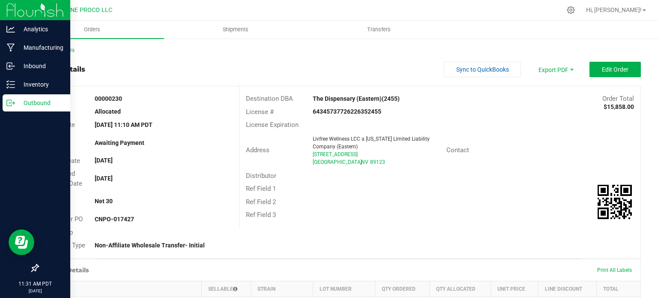
click at [7, 102] on icon at bounding box center [10, 103] width 9 height 9
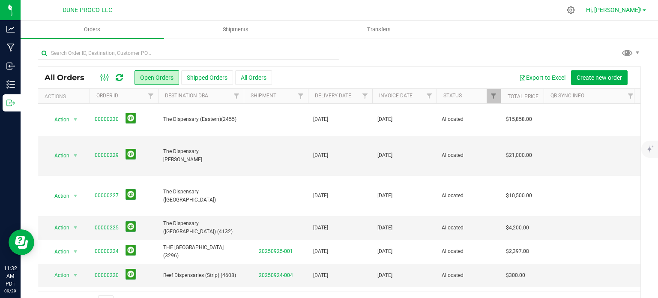
click at [629, 10] on span "Hi, [PERSON_NAME]!" at bounding box center [614, 9] width 56 height 7
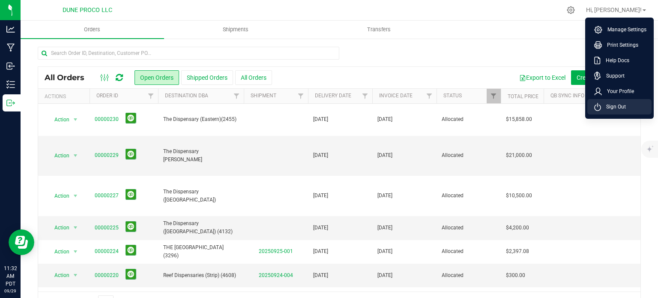
click at [608, 111] on li "Sign Out" at bounding box center [620, 106] width 64 height 15
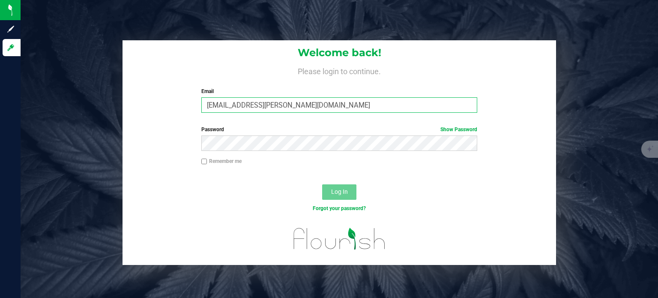
click at [305, 107] on input "max.o'donnell@cnduit.com" at bounding box center [339, 104] width 277 height 15
type input "maxxodonnell1995@gmail.com"
click at [345, 196] on button "Log In" at bounding box center [339, 191] width 34 height 15
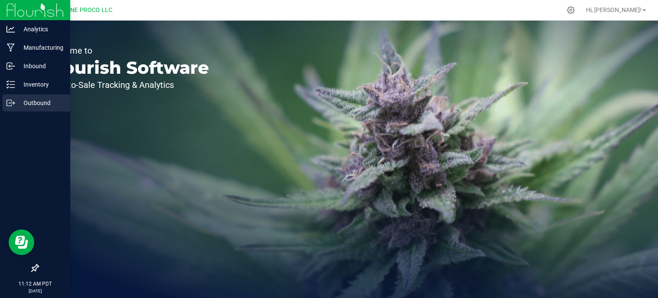
click at [30, 104] on p "Outbound" at bounding box center [40, 103] width 51 height 10
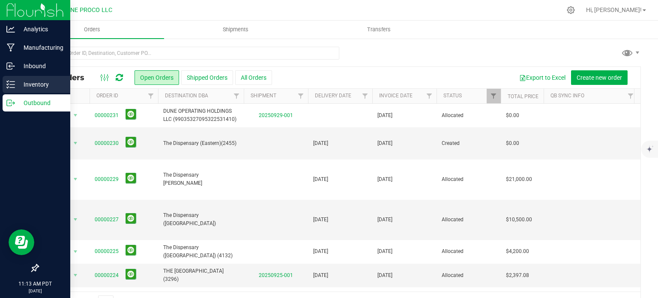
click at [3, 82] on div "Inventory" at bounding box center [37, 84] width 68 height 17
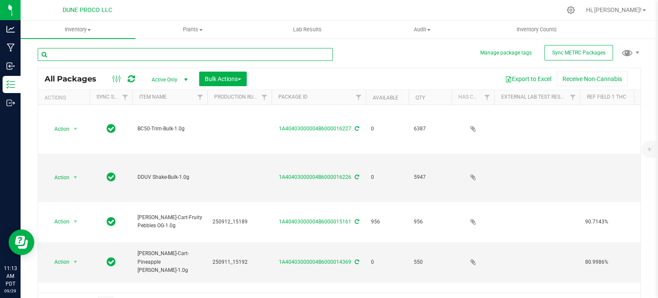
click at [98, 52] on input "text" at bounding box center [185, 54] width 295 height 13
paste input "15045"
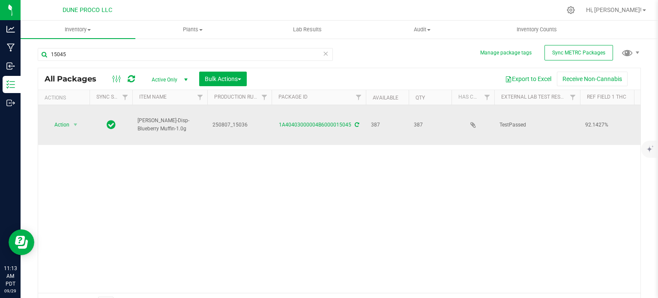
click at [159, 117] on span "HUST-Disp-Blueberry Muffin-1.0g" at bounding box center [170, 125] width 65 height 16
copy tr "HUST-Disp-Blueberry Muffin-1.0g"
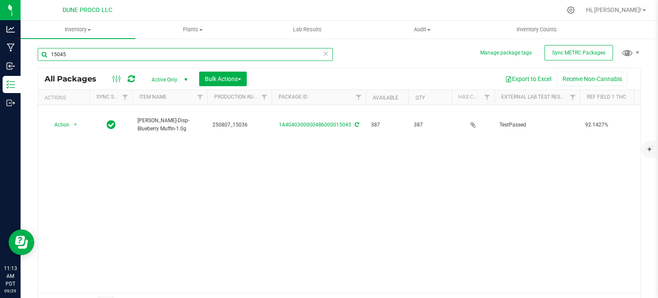
click at [80, 58] on input "15045" at bounding box center [185, 54] width 295 height 13
paste input "4363"
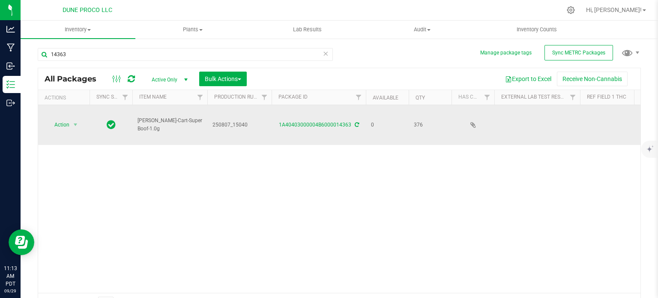
click at [166, 124] on span "HUST-Cart-Super Boof-1.0g" at bounding box center [170, 125] width 65 height 16
copy tr "HUST-Cart-Super Boof-1.0g"
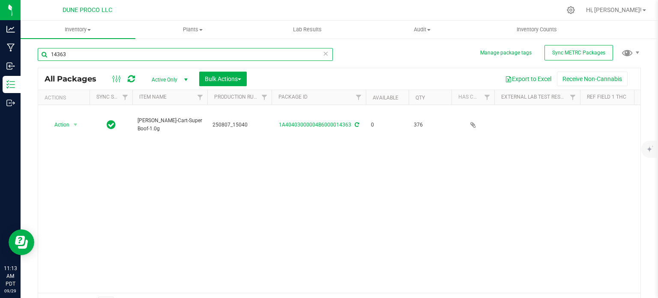
click at [69, 55] on input "14363" at bounding box center [185, 54] width 295 height 13
paste input "4"
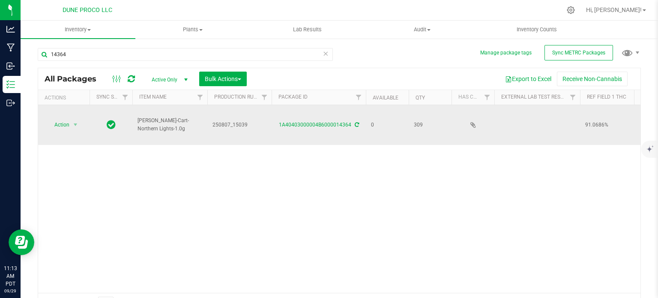
click at [166, 120] on span "HUST-Cart-Northern Lights-1.0g" at bounding box center [170, 125] width 65 height 16
copy tr "HUST-Cart-Northern Lights-1.0g"
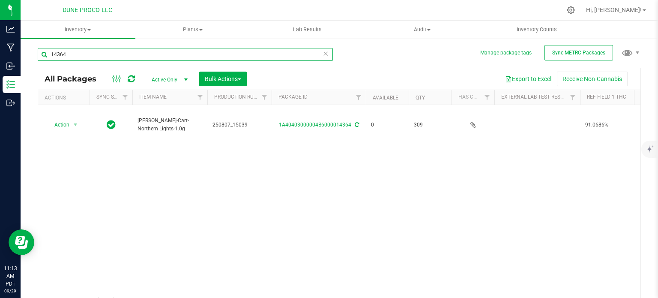
click at [74, 54] on input "14364" at bounding box center [185, 54] width 295 height 13
paste input "5025"
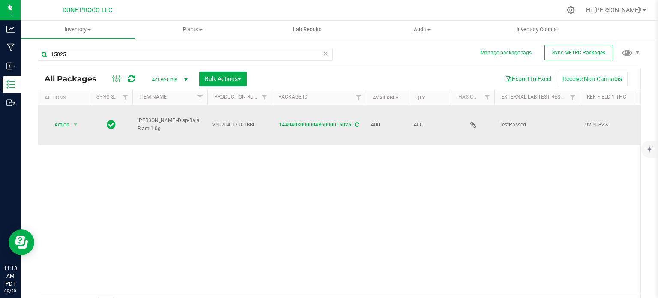
click at [153, 119] on span "HUST-Disp-Baja Blast-1.0g" at bounding box center [170, 125] width 65 height 16
copy tr "HUST-Disp-Baja Blast-1.0g"
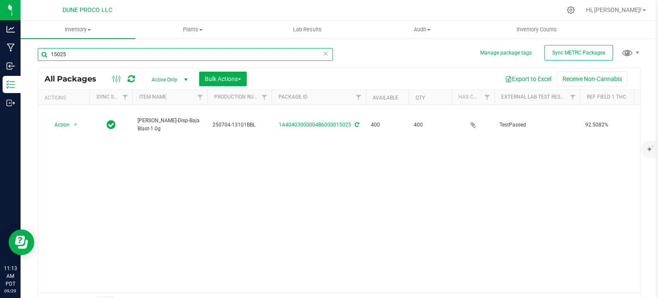
click at [73, 55] on input "15025" at bounding box center [185, 54] width 295 height 13
paste input "153"
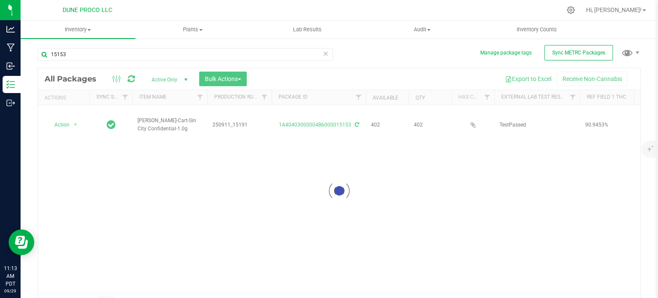
click at [161, 115] on div at bounding box center [339, 190] width 603 height 245
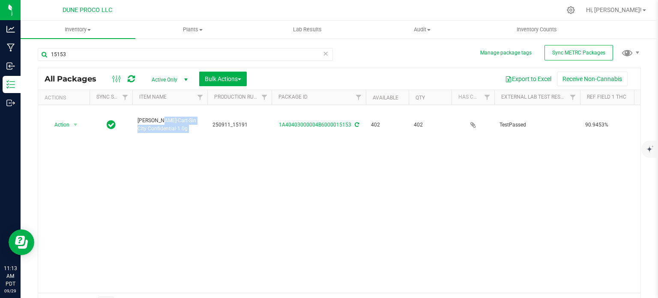
click at [161, 117] on span "HUST-Cart-Sin City Confidential-1.0g" at bounding box center [170, 125] width 65 height 16
copy tr "HUST-Cart-Sin City Confidential-1.0g"
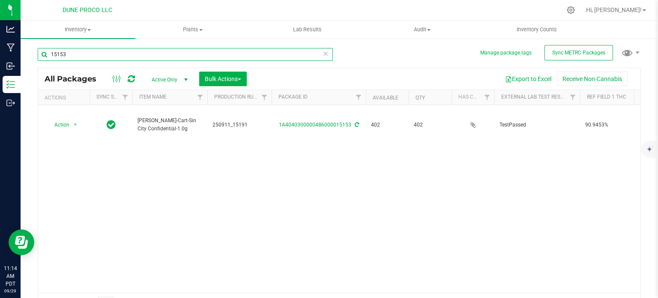
click at [103, 54] on input "15153" at bounding box center [185, 54] width 295 height 13
paste input "4"
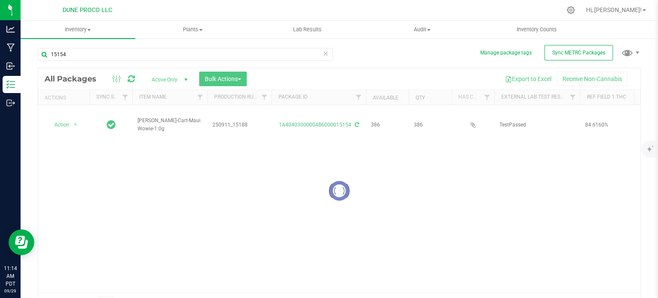
click at [163, 115] on div at bounding box center [339, 190] width 603 height 245
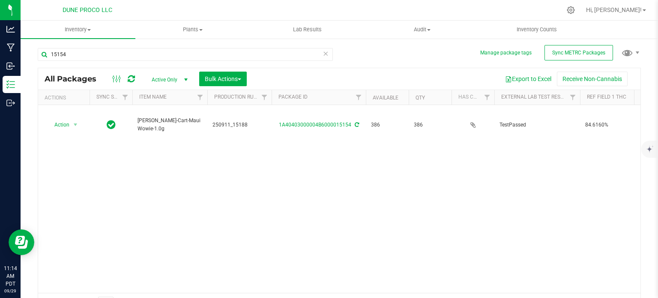
click at [163, 117] on span "HUST-Cart-Maui Wowie-1.0g" at bounding box center [170, 125] width 65 height 16
copy span "Maui"
click at [163, 117] on span "HUST-Cart-Maui Wowie-1.0g" at bounding box center [170, 125] width 65 height 16
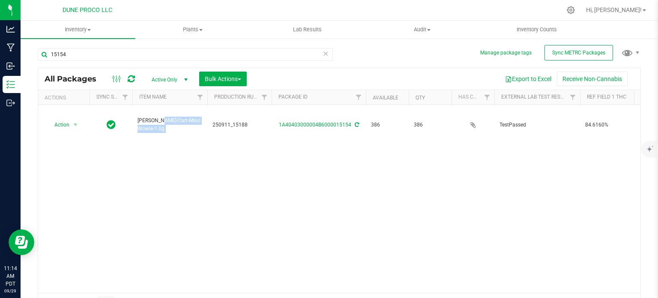
click at [163, 117] on span "HUST-Cart-Maui Wowie-1.0g" at bounding box center [170, 125] width 65 height 16
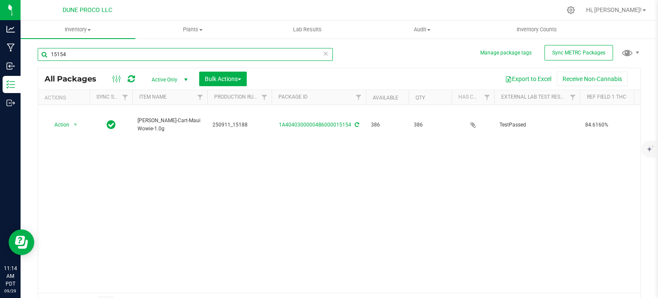
click at [82, 54] on input "15154" at bounding box center [185, 54] width 295 height 13
paste input "4368"
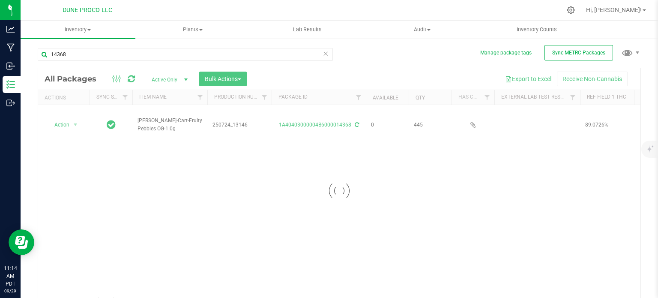
click at [149, 120] on div at bounding box center [339, 190] width 603 height 245
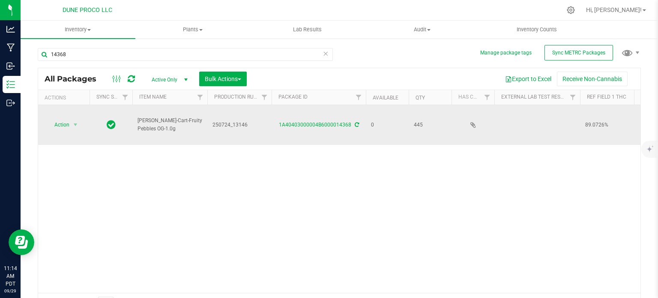
click at [152, 121] on span "HUST-Cart-Fruity Pebbles OG-1.0g" at bounding box center [170, 125] width 65 height 16
copy tr "HUST-Cart-Fruity Pebbles OG-1.0g"
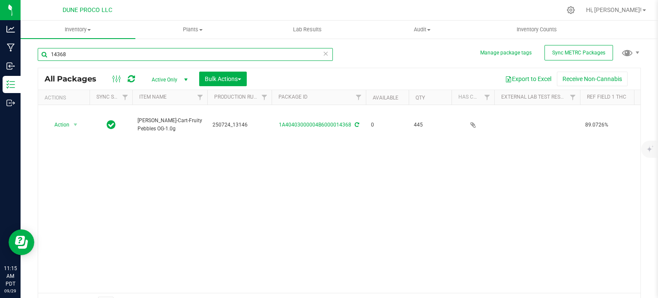
click at [93, 57] on input "14368" at bounding box center [185, 54] width 295 height 13
paste input "5152"
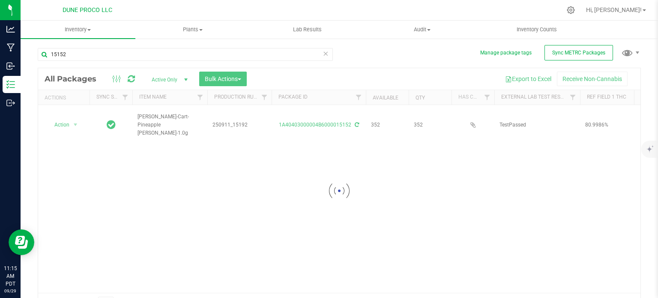
click at [157, 112] on div at bounding box center [339, 190] width 603 height 245
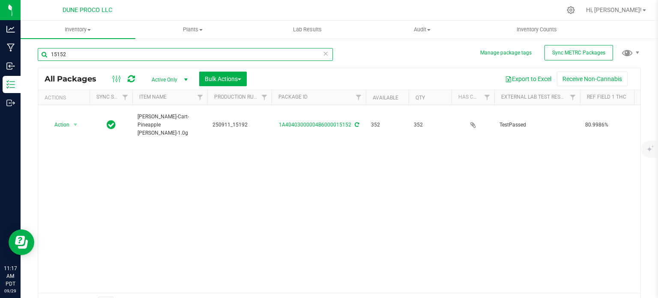
click at [87, 55] on input "15152" at bounding box center [185, 54] width 295 height 13
paste input "4363"
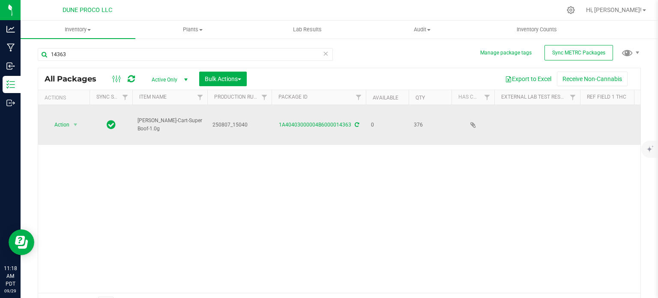
drag, startPoint x: 173, startPoint y: 119, endPoint x: 168, endPoint y: 121, distance: 4.8
click at [168, 121] on td "HUST-Cart-Super Boof-1.0g" at bounding box center [169, 125] width 75 height 40
click at [168, 123] on span "HUST-Cart-Super Boof-1.0g" at bounding box center [170, 125] width 65 height 16
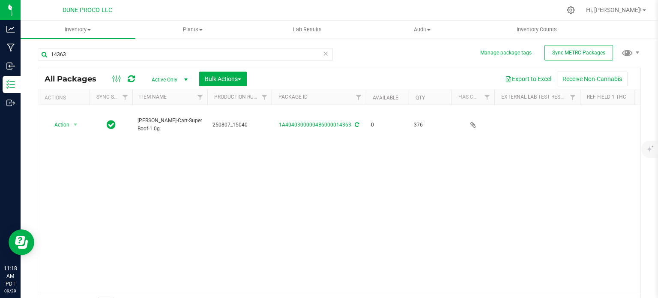
click at [109, 61] on div "14363" at bounding box center [185, 58] width 295 height 20
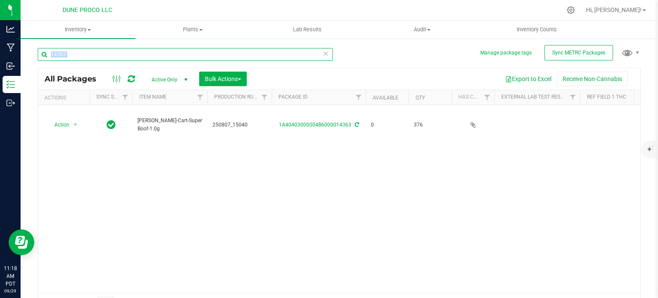
click at [111, 56] on input "14363" at bounding box center [185, 54] width 295 height 13
paste input "HUST-Cart-Super Boof-1.0g"
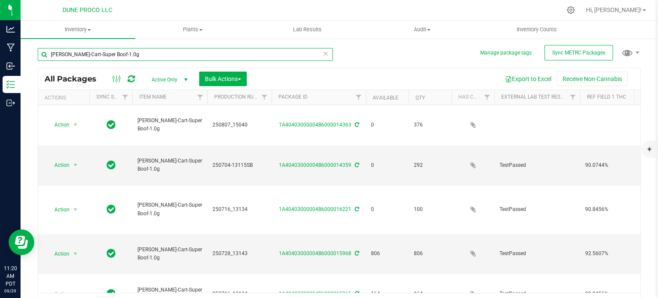
click at [107, 56] on input "HUST-Cart-Super Boof-1.0g" at bounding box center [185, 54] width 295 height 13
paste input "14364"
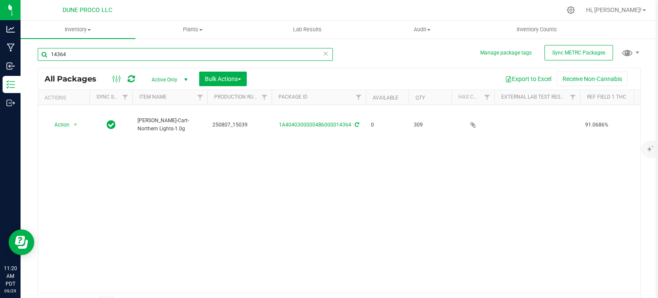
click at [63, 51] on input "14364" at bounding box center [185, 54] width 295 height 13
paste input "5025"
type input "15025"
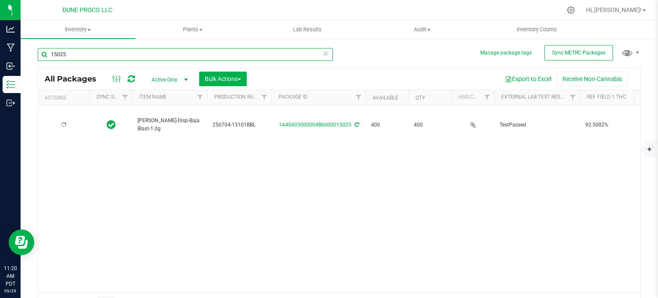
type input "2025-07-04"
click at [81, 51] on input "15025" at bounding box center [185, 54] width 295 height 13
paste input "153"
click at [98, 59] on input "15153" at bounding box center [185, 54] width 295 height 13
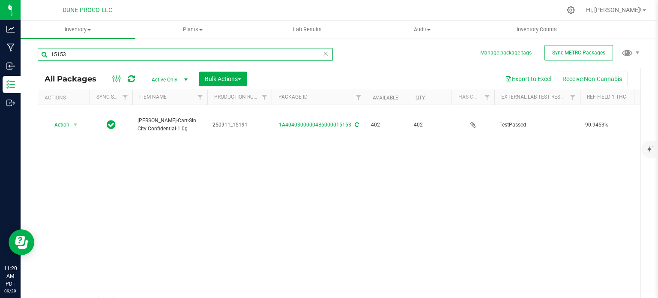
click at [98, 59] on input "15153" at bounding box center [185, 54] width 295 height 13
paste input "4"
click at [136, 54] on input "15154" at bounding box center [185, 54] width 295 height 13
paste input "4368"
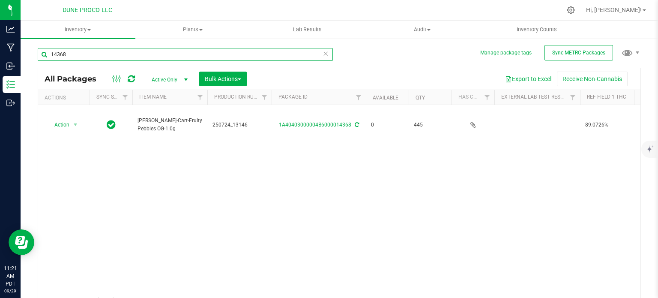
click at [78, 58] on input "14368" at bounding box center [185, 54] width 295 height 13
paste input "5152"
click at [99, 57] on input "15152" at bounding box center [185, 54] width 295 height 13
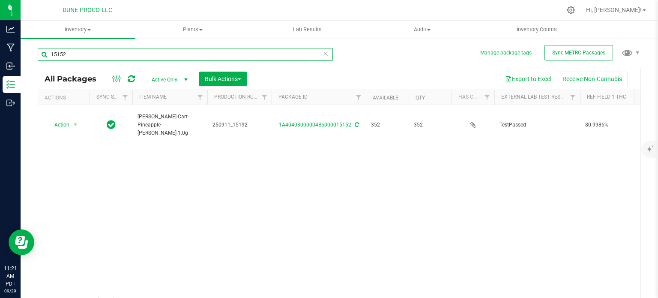
paste input "HUST-Cart-Northern Lights-1.0g"
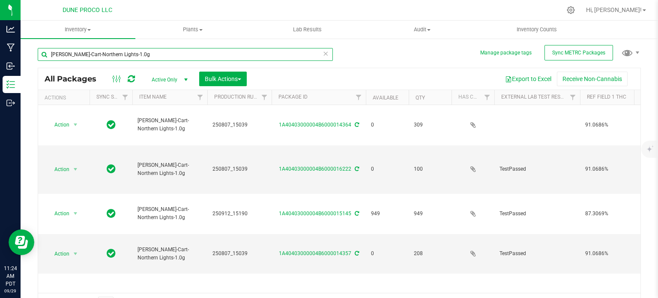
click at [106, 56] on input "HUST-Cart-Northern Lights-1.0g" at bounding box center [185, 54] width 295 height 13
paste input "14368"
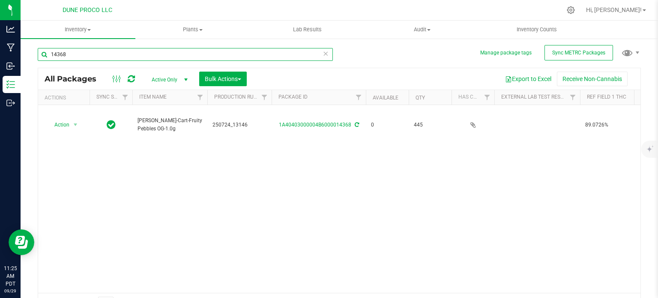
click at [118, 51] on input "14368" at bounding box center [185, 54] width 295 height 13
paste input "HUST-Cart-Fruity Pebbles OG-1.0g"
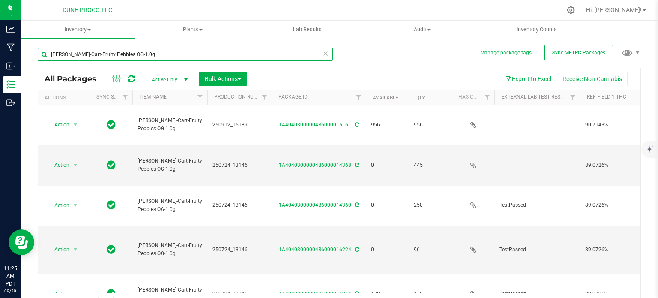
type input "HUST-Cart-Fruity Pebbles OG-1.0g"
